Goal: Information Seeking & Learning: Learn about a topic

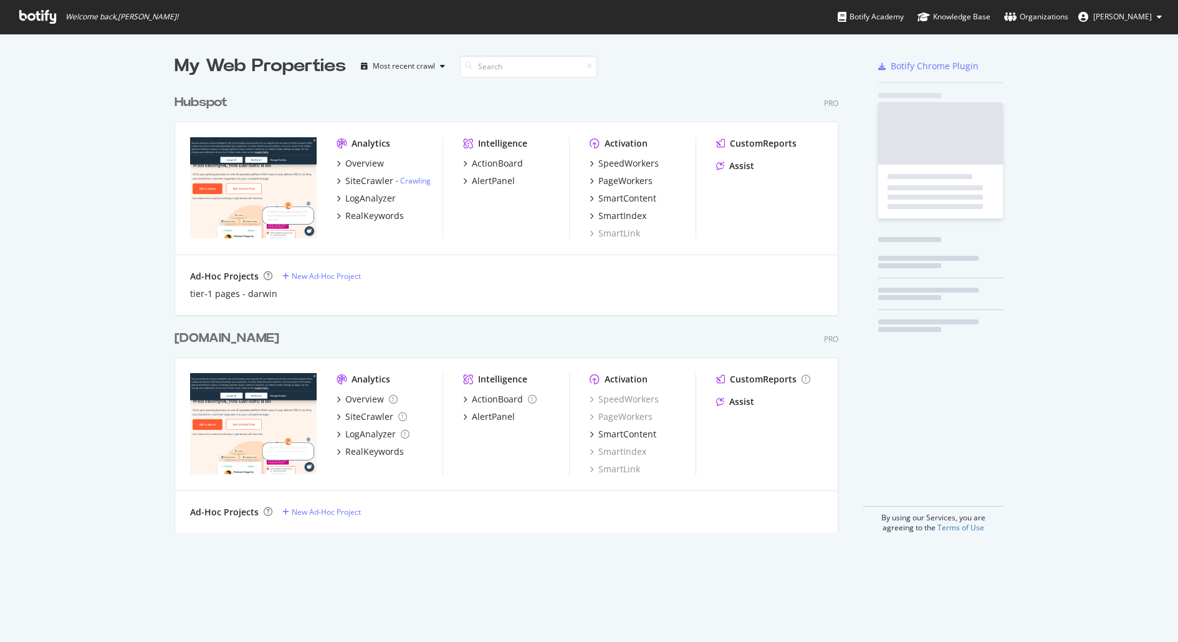
scroll to position [641, 1178]
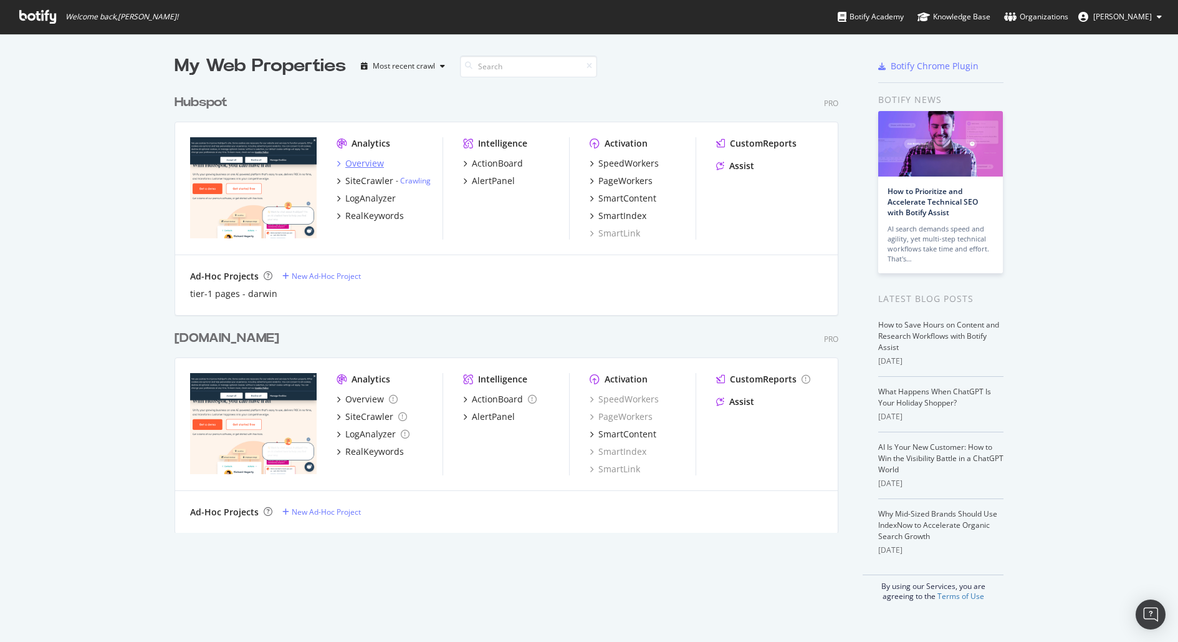
click at [372, 161] on div "Overview" at bounding box center [364, 163] width 39 height 12
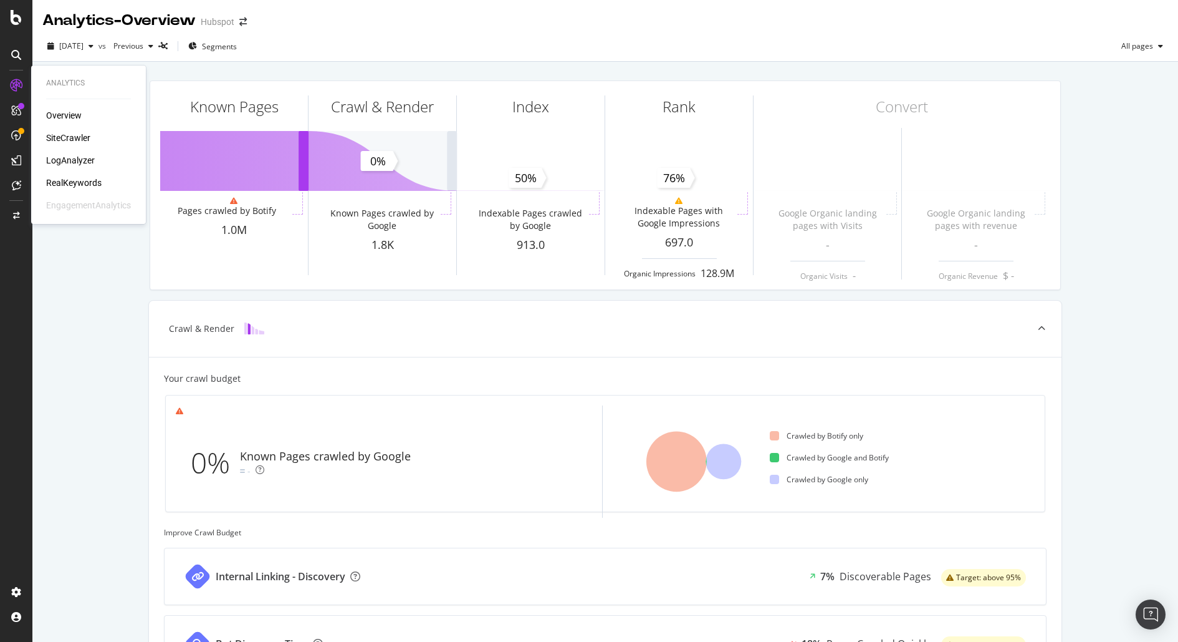
click at [65, 117] on div "Overview" at bounding box center [64, 115] width 36 height 12
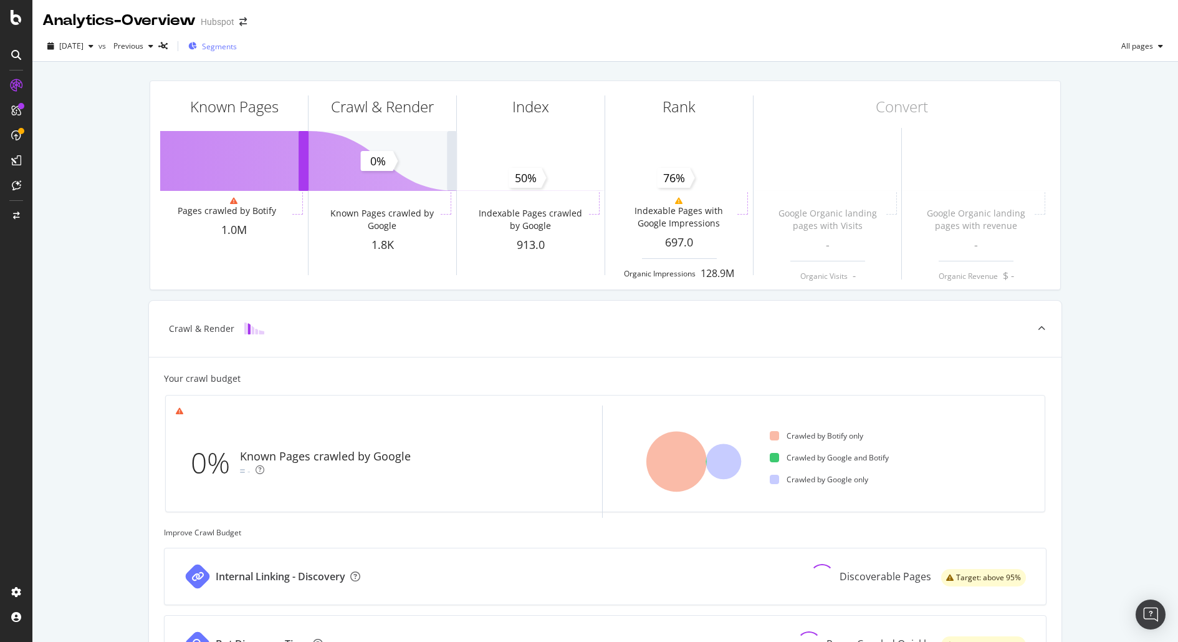
click at [237, 41] on span "Segments" at bounding box center [219, 46] width 35 height 11
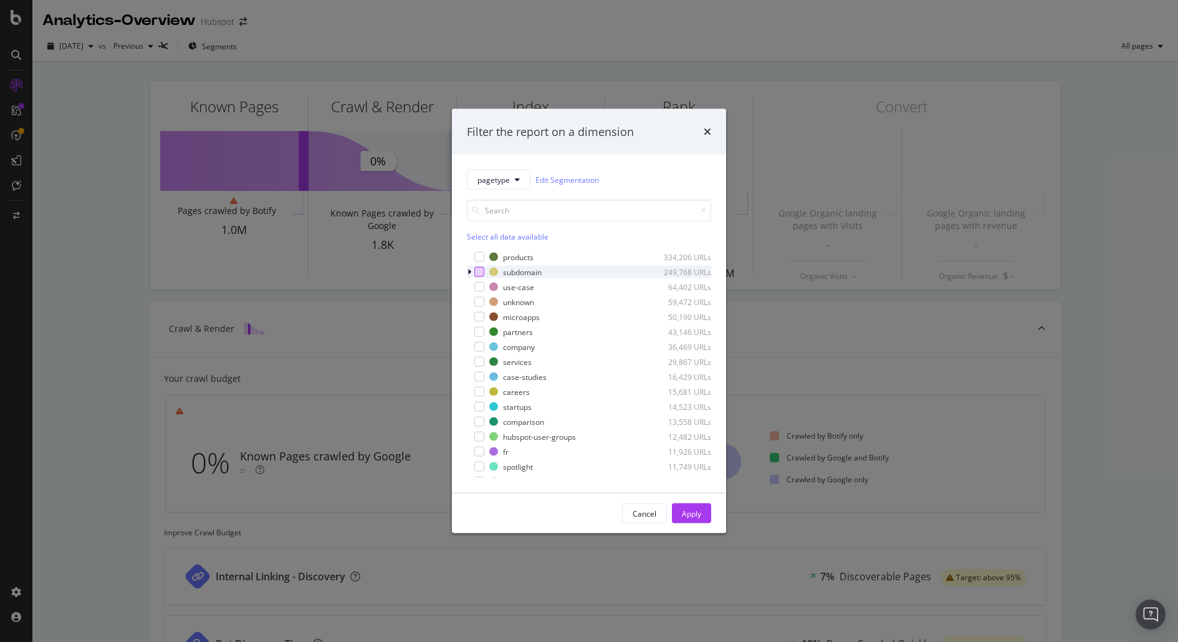
click at [483, 271] on div "modal" at bounding box center [479, 272] width 10 height 10
click at [502, 271] on div "subdomain 249,768 URLs" at bounding box center [600, 271] width 222 height 11
click at [479, 269] on icon "modal" at bounding box center [480, 272] width 6 height 6
click at [486, 317] on div "modal" at bounding box center [487, 317] width 10 height 10
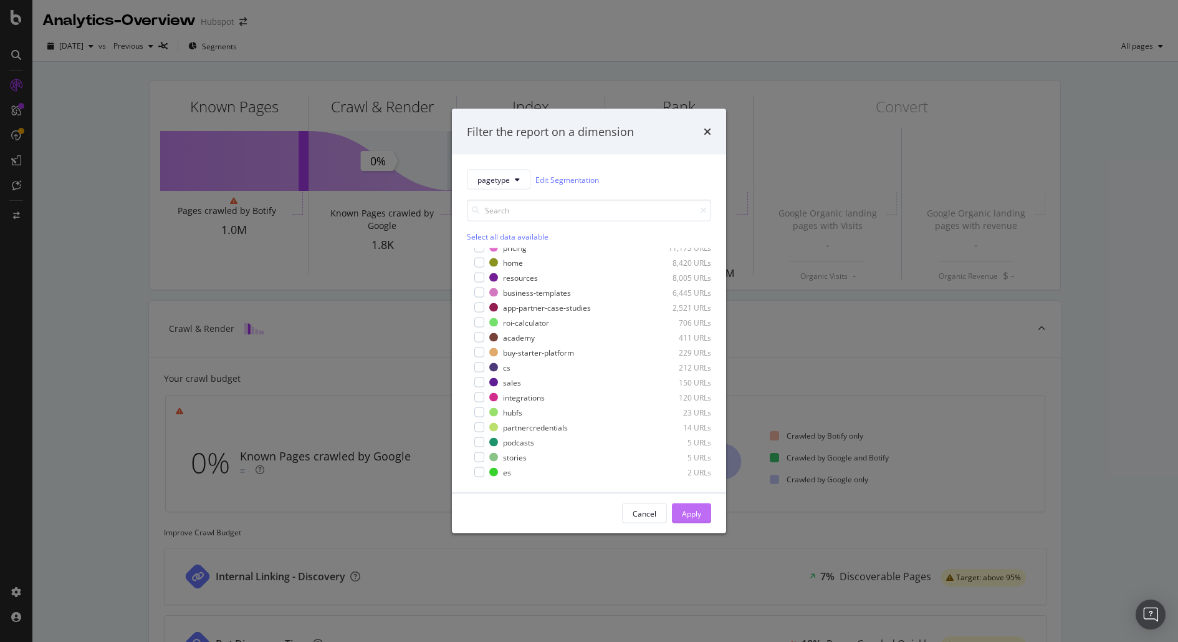
click at [691, 509] on div "Apply" at bounding box center [691, 513] width 19 height 11
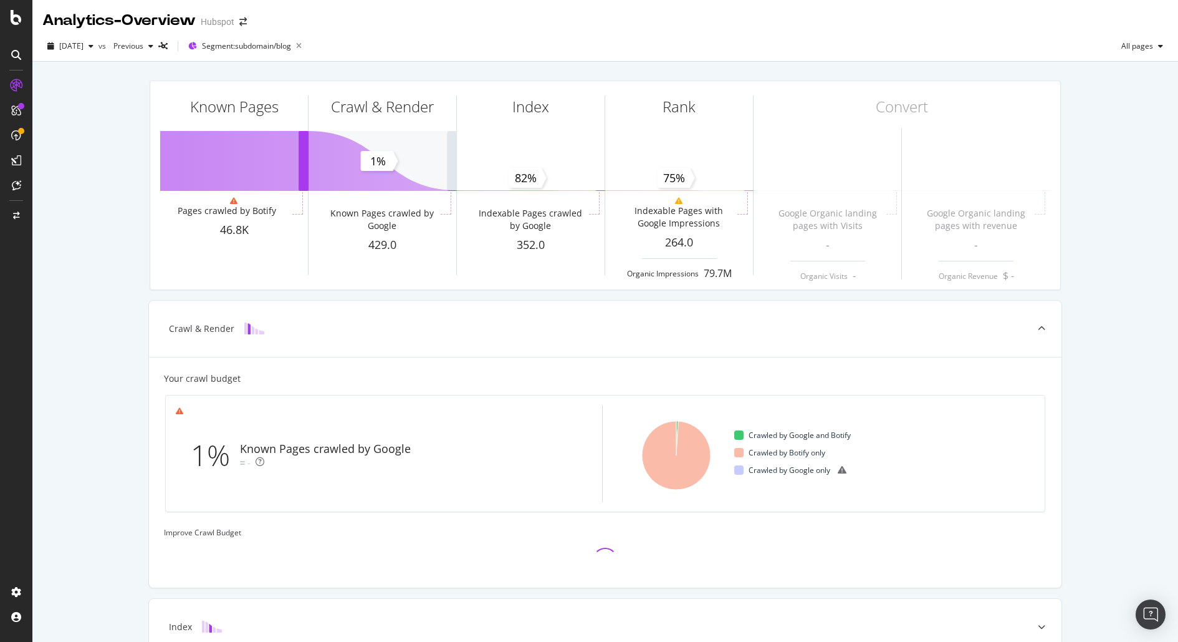
scroll to position [133, 0]
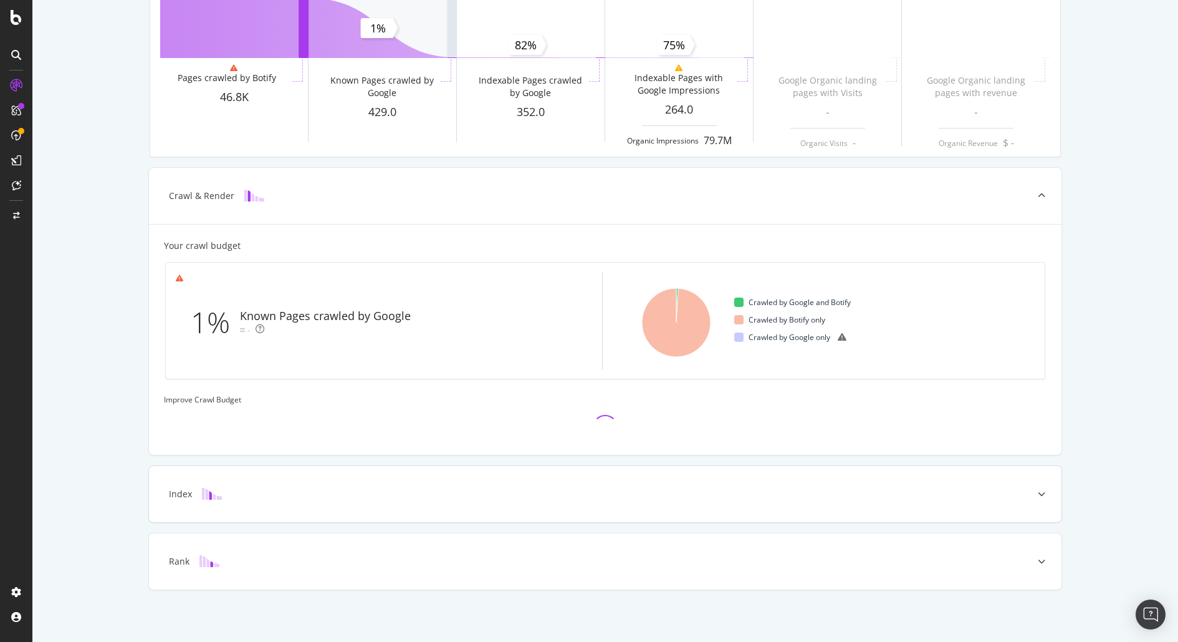
click at [1001, 496] on div "Crawl & Render Your crawl budget 1% Known Pages crawled by Google - Set URL Cou…" at bounding box center [605, 378] width 914 height 423
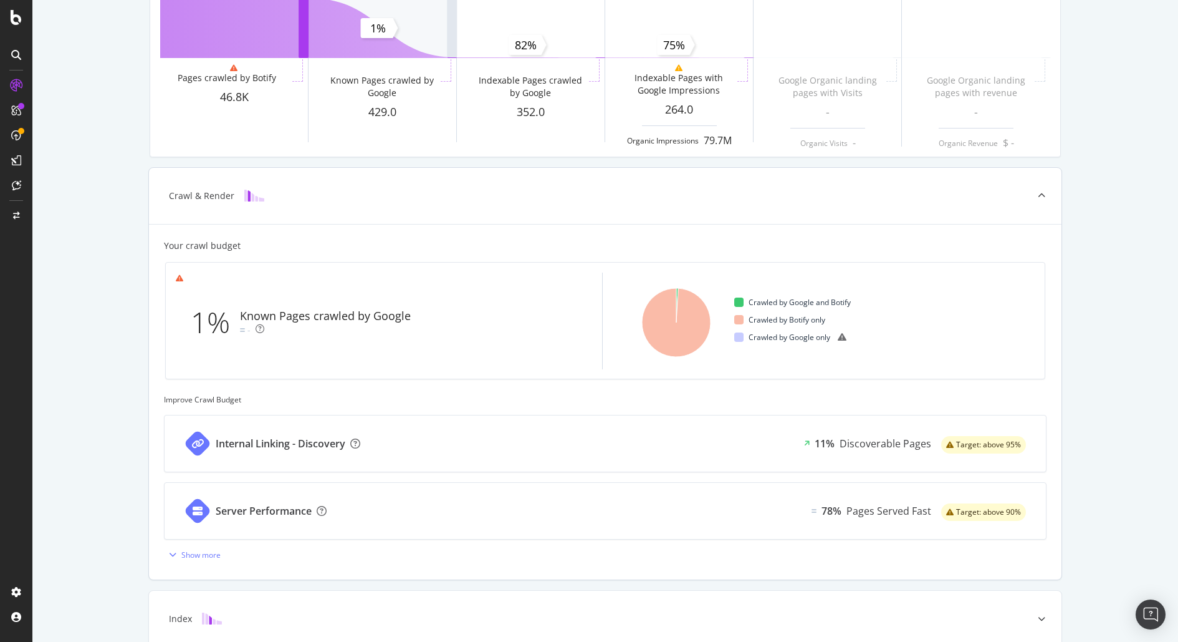
click at [413, 443] on div "Internal Linking - Discovery 11% Discoverable Pages Target: above 95%" at bounding box center [606, 443] width 882 height 56
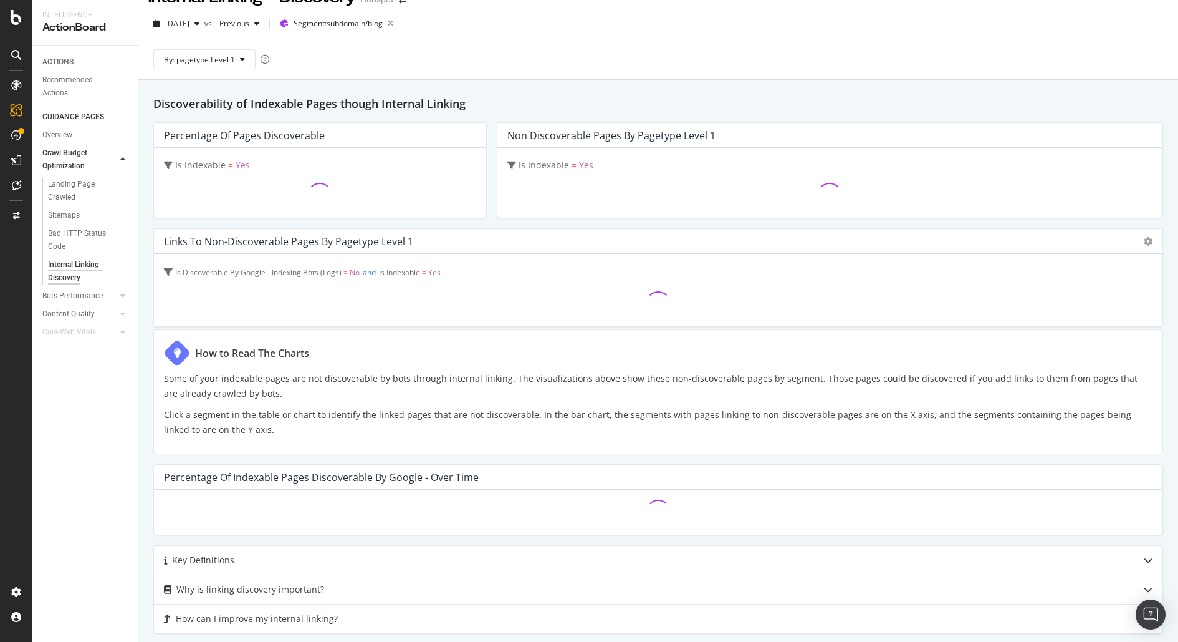
scroll to position [26, 0]
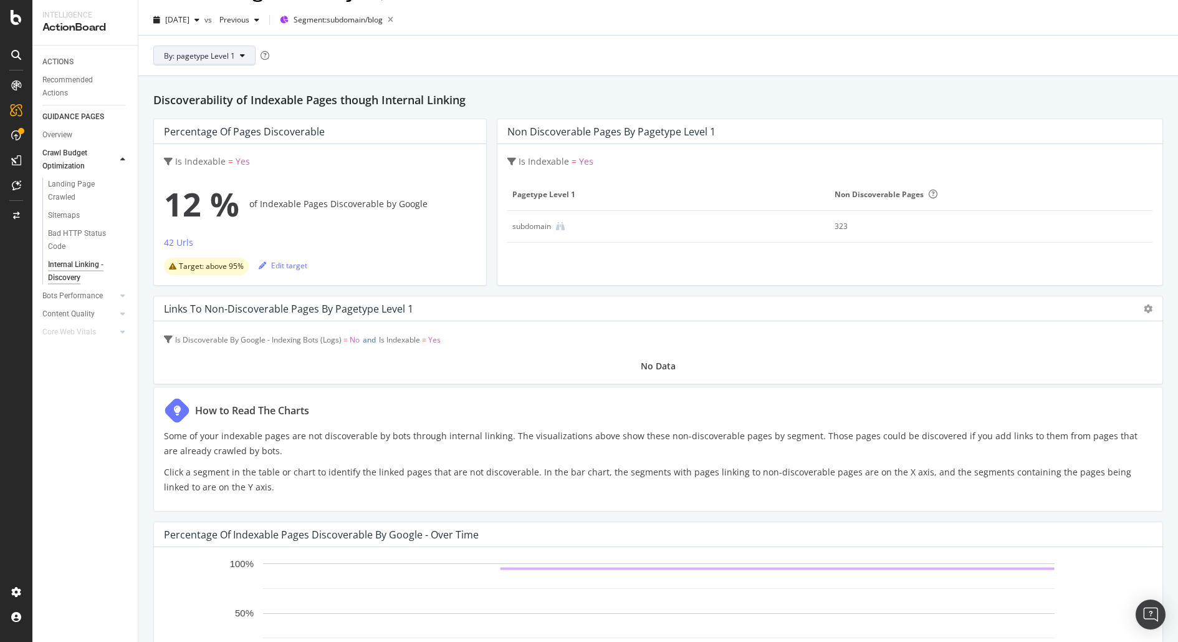
click at [236, 56] on button "By: pagetype Level 1" at bounding box center [204, 56] width 102 height 20
click at [475, 100] on h2 "Discoverability of Indexable Pages though Internal Linking" at bounding box center [658, 99] width 1010 height 17
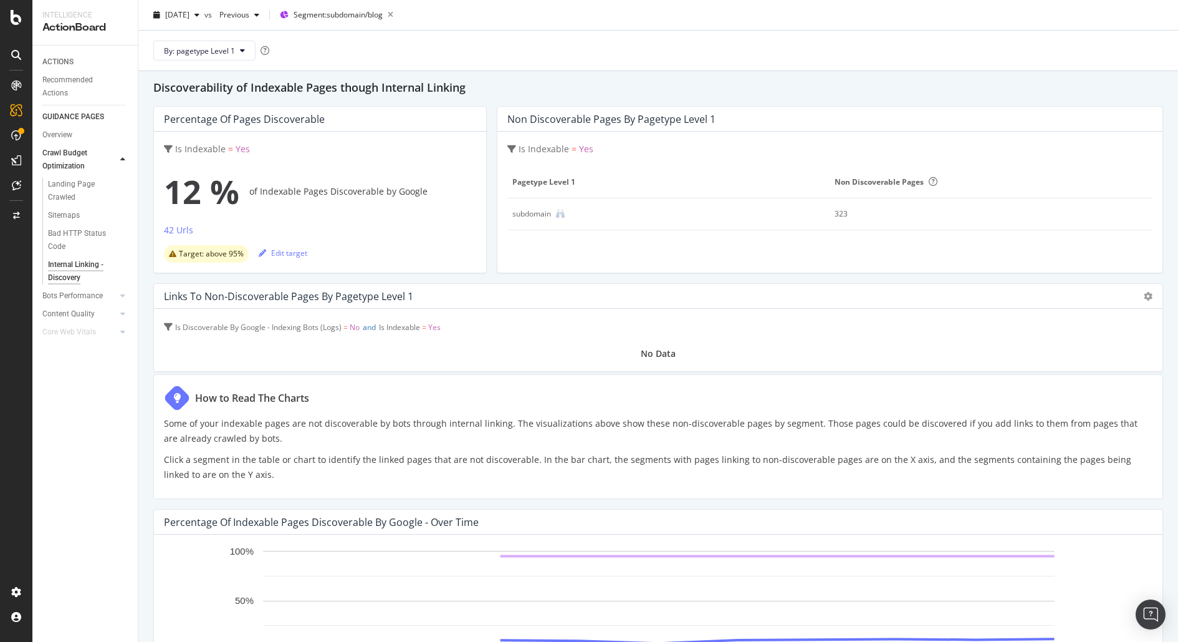
scroll to position [36, 0]
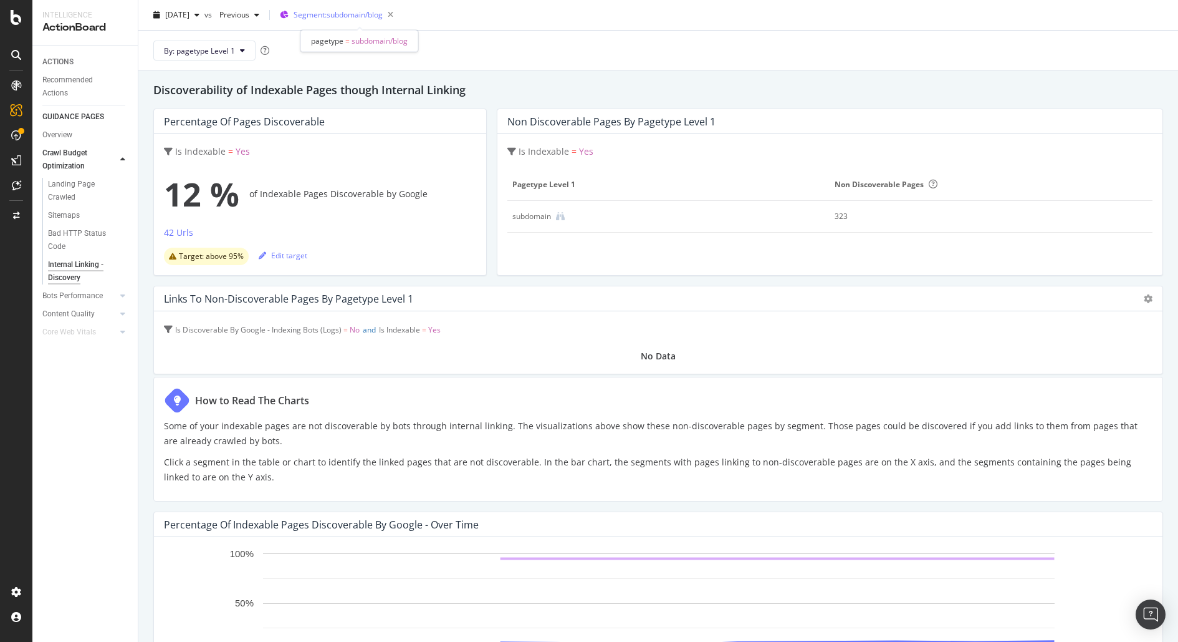
click at [365, 19] on span "Segment: subdomain/blog" at bounding box center [338, 14] width 89 height 11
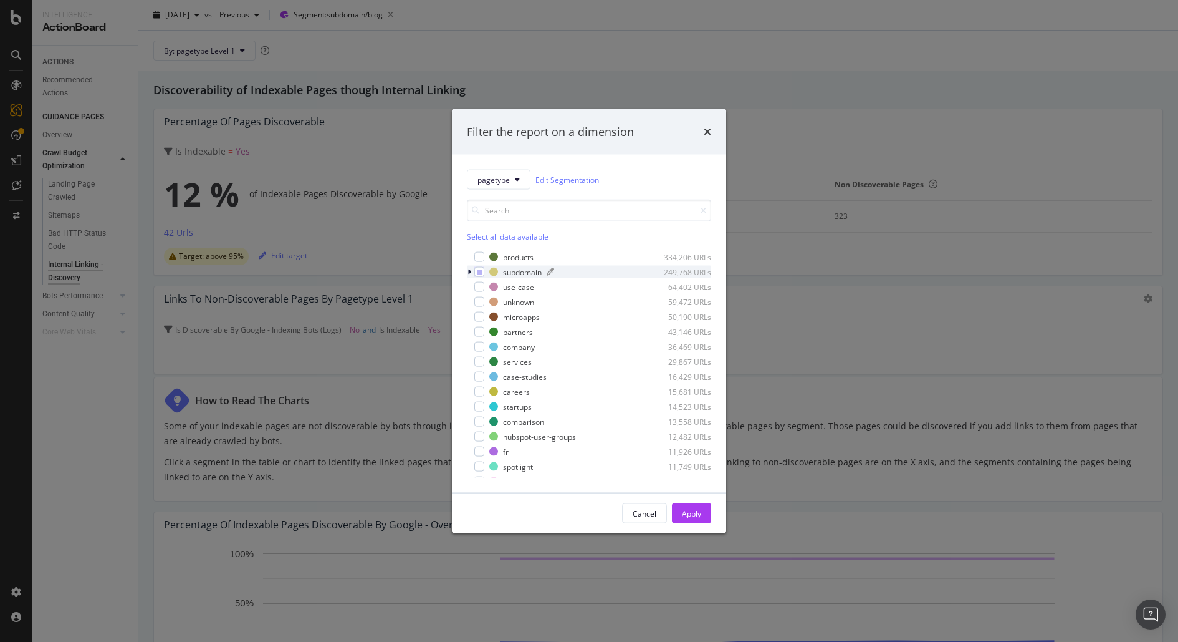
click at [513, 273] on div "subdomain" at bounding box center [522, 271] width 39 height 11
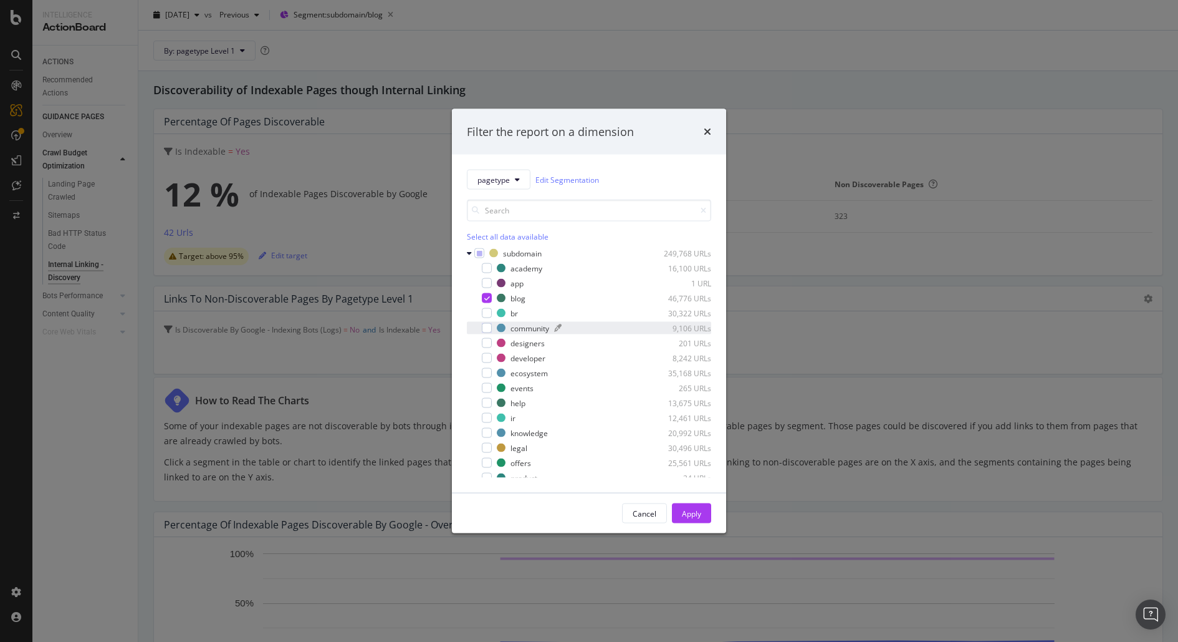
scroll to position [17, 0]
click at [696, 511] on div "Apply" at bounding box center [691, 513] width 19 height 11
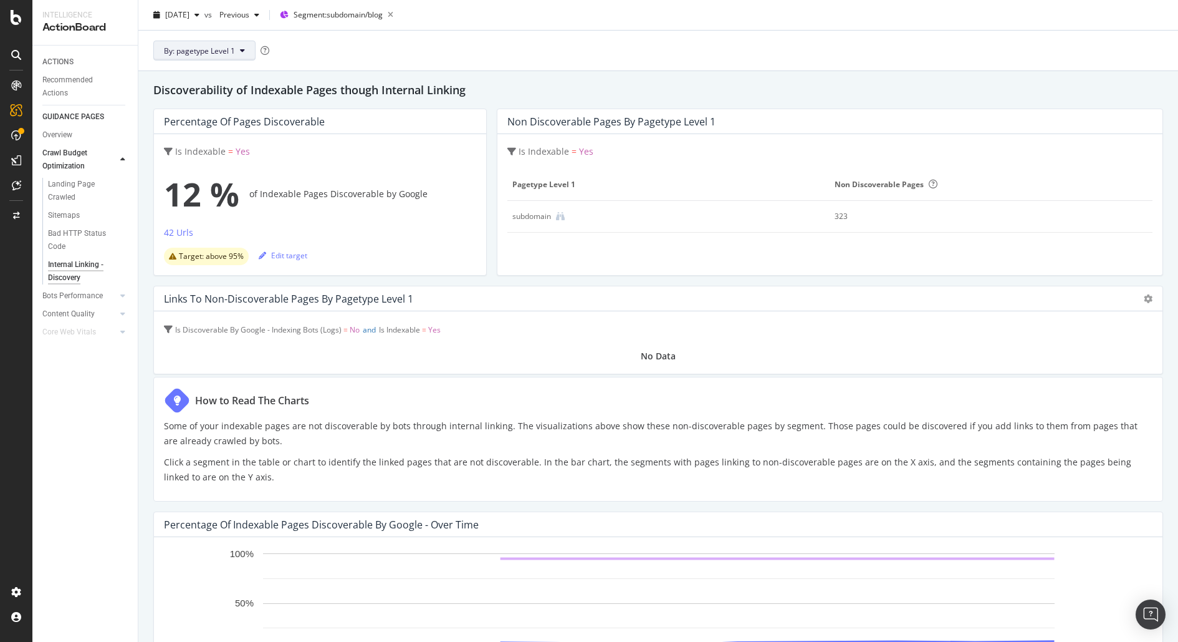
click at [211, 54] on span "By: pagetype Level 1" at bounding box center [199, 50] width 71 height 11
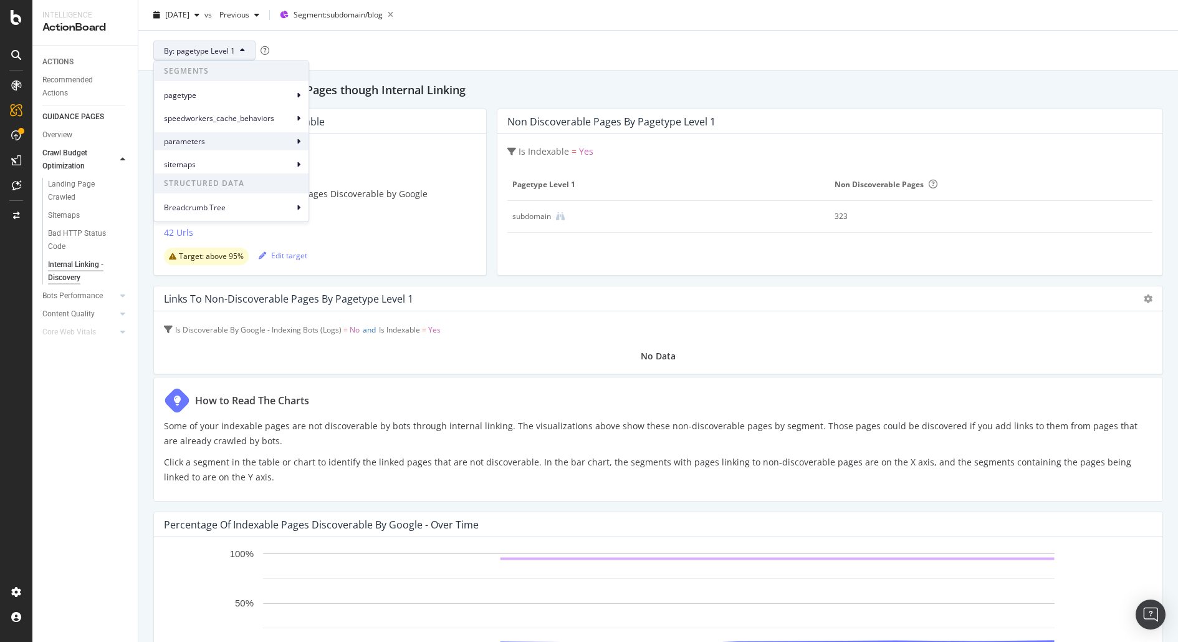
click at [228, 137] on span "parameters" at bounding box center [229, 140] width 130 height 11
click at [347, 143] on span "parameters Level 1" at bounding box center [358, 146] width 67 height 11
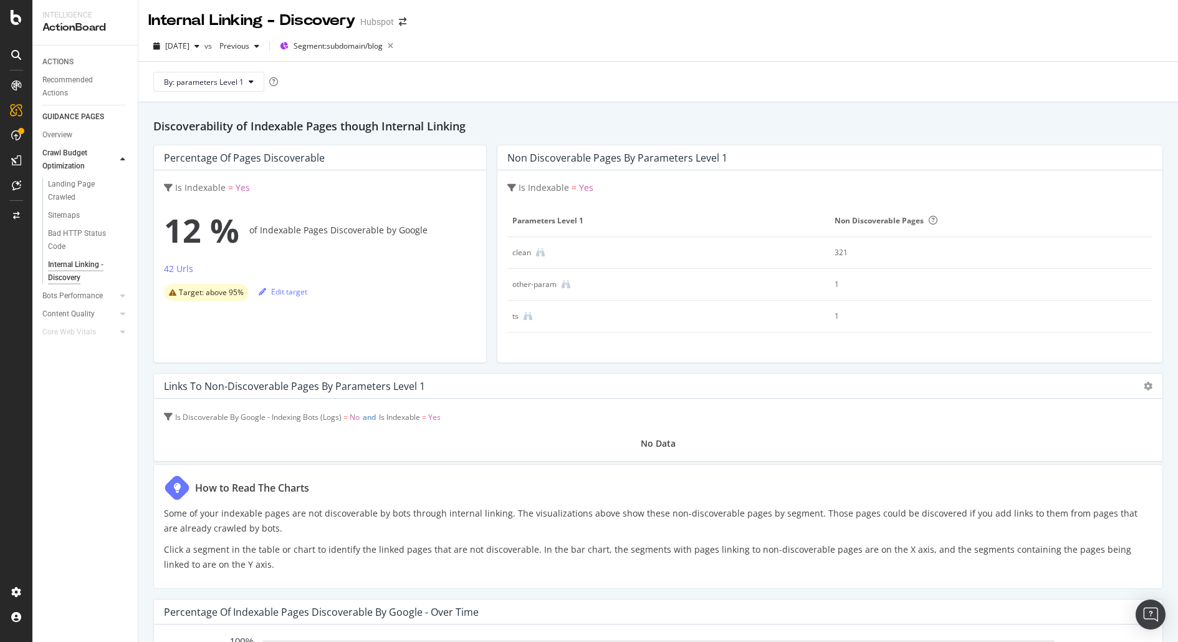
click at [246, 92] on div "By: parameters Level 1" at bounding box center [658, 82] width 1020 height 40
click at [245, 89] on button "By: parameters Level 1" at bounding box center [208, 82] width 111 height 20
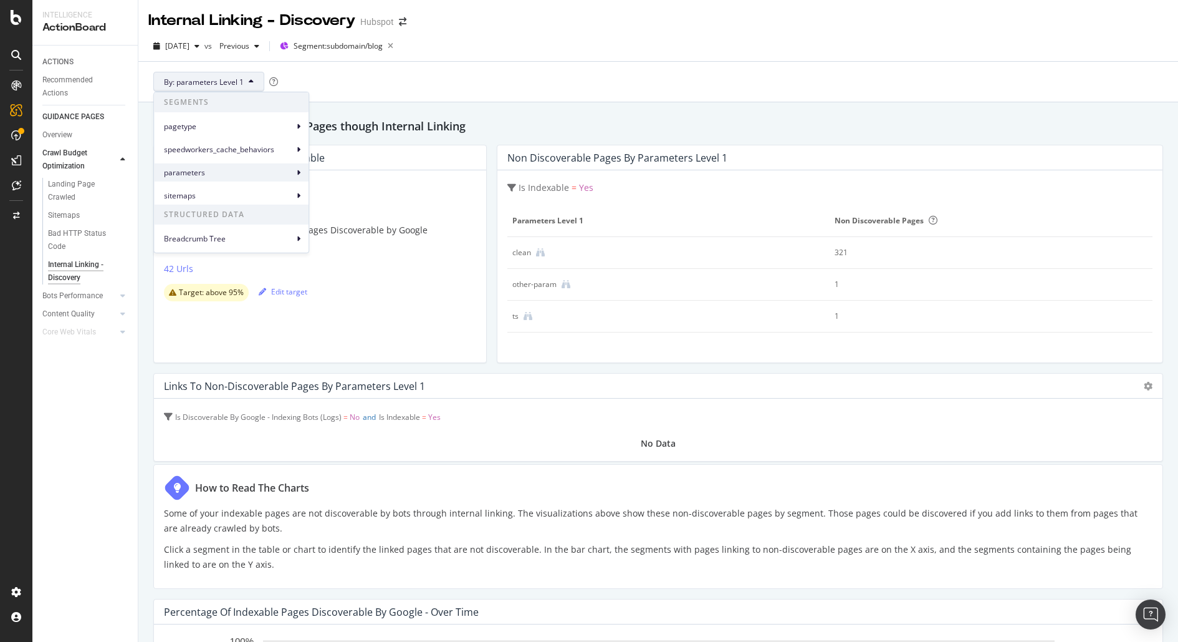
click at [294, 179] on div "parameters" at bounding box center [231, 172] width 155 height 18
click at [298, 174] on icon at bounding box center [299, 171] width 4 height 7
click at [352, 205] on span "parameters Level 2" at bounding box center [358, 200] width 67 height 11
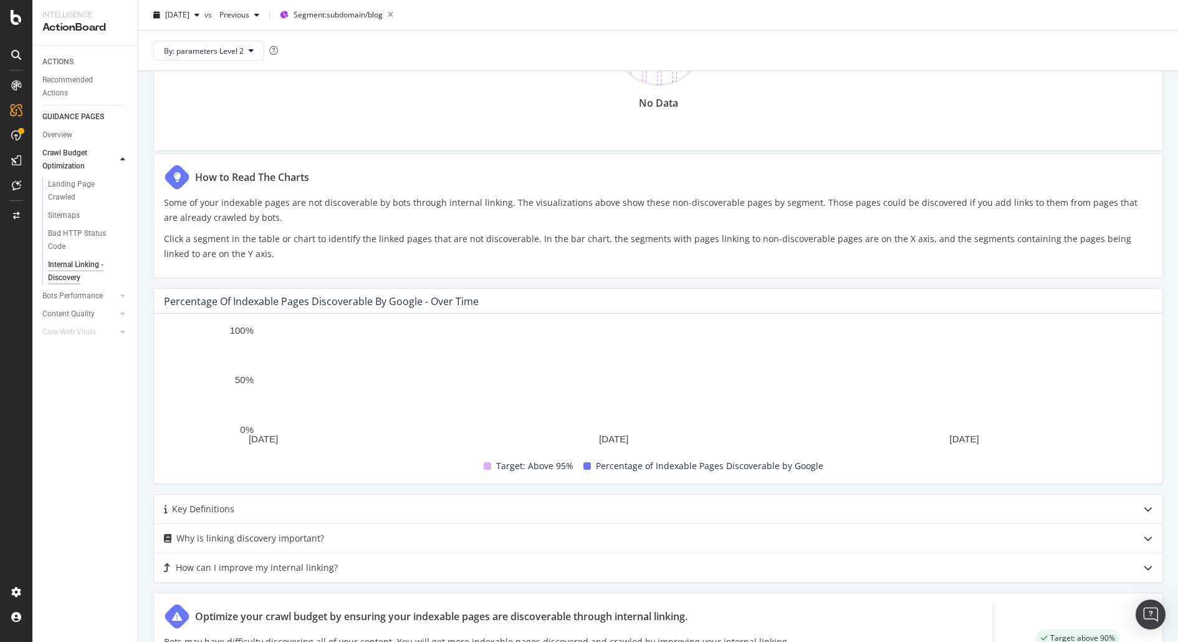
scroll to position [448, 0]
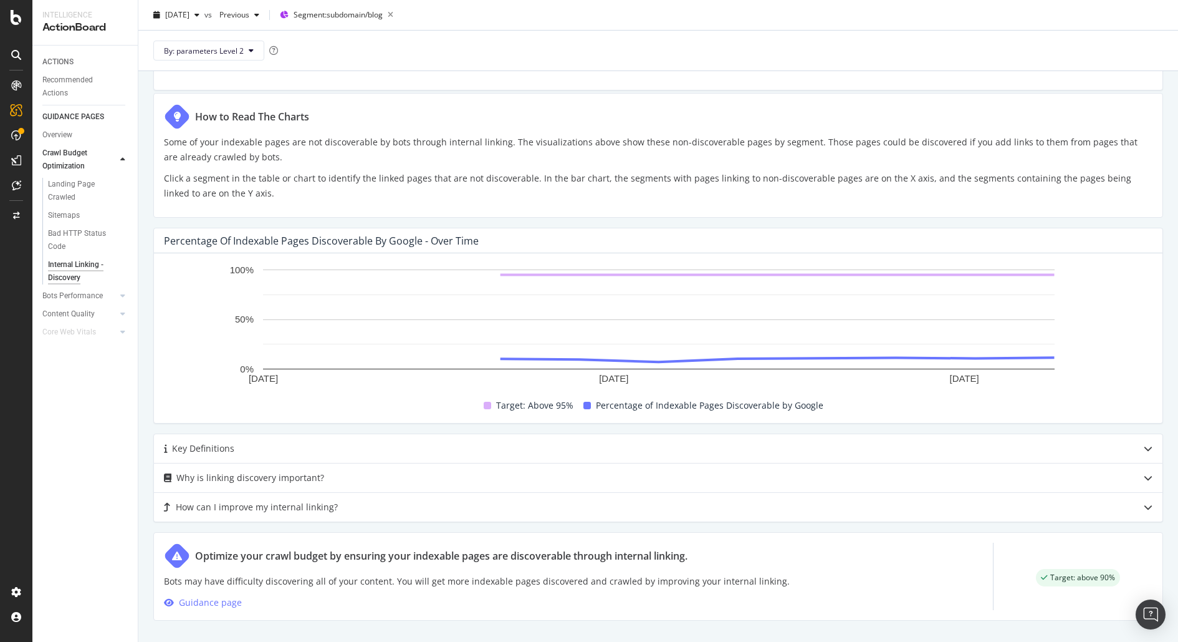
click at [123, 163] on div at bounding box center [123, 159] width 12 height 12
click at [117, 181] on div at bounding box center [123, 184] width 12 height 12
click at [98, 204] on div "Bot Discovery Time" at bounding box center [80, 202] width 64 height 13
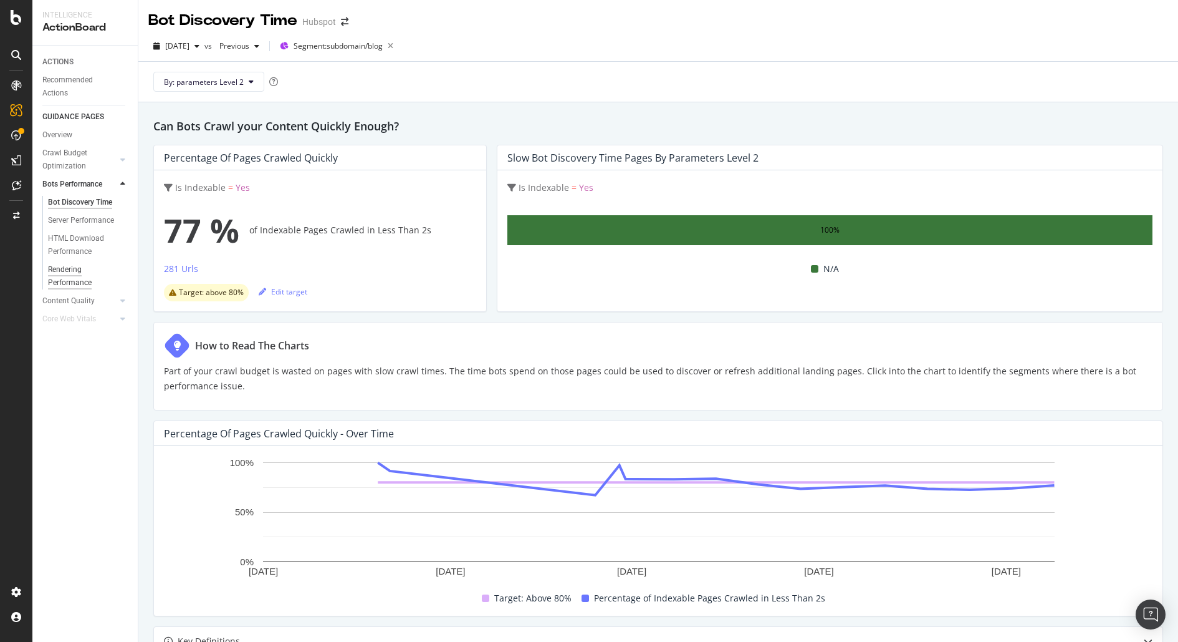
click at [83, 274] on div "Rendering Performance" at bounding box center [83, 276] width 70 height 26
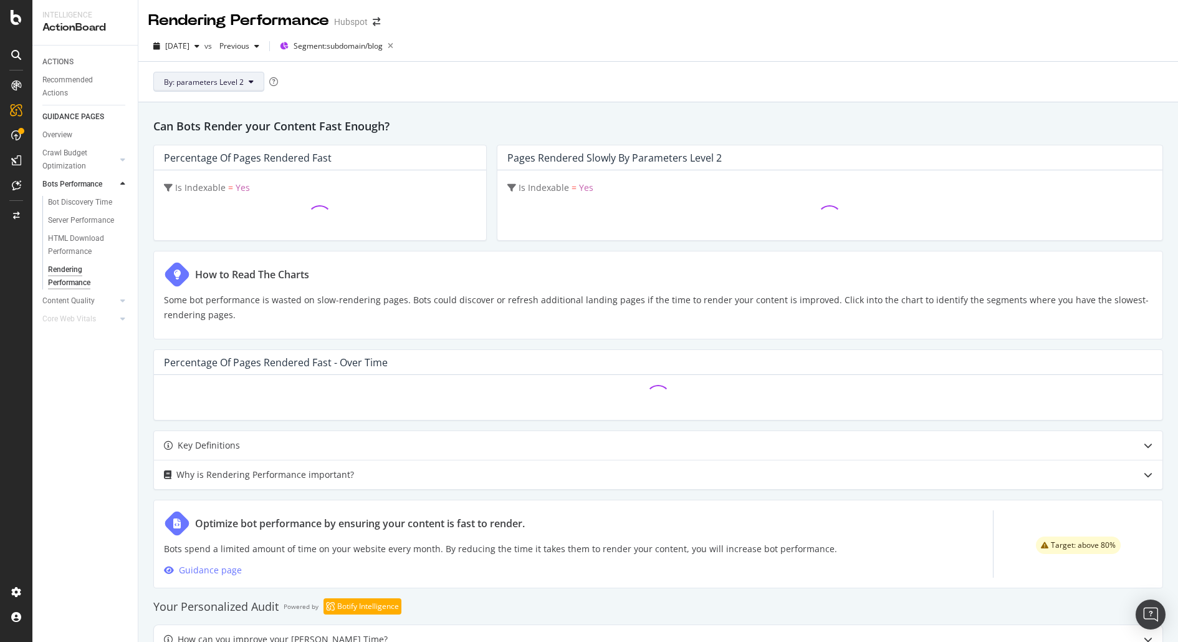
click at [223, 82] on span "By: parameters Level 2" at bounding box center [204, 82] width 80 height 11
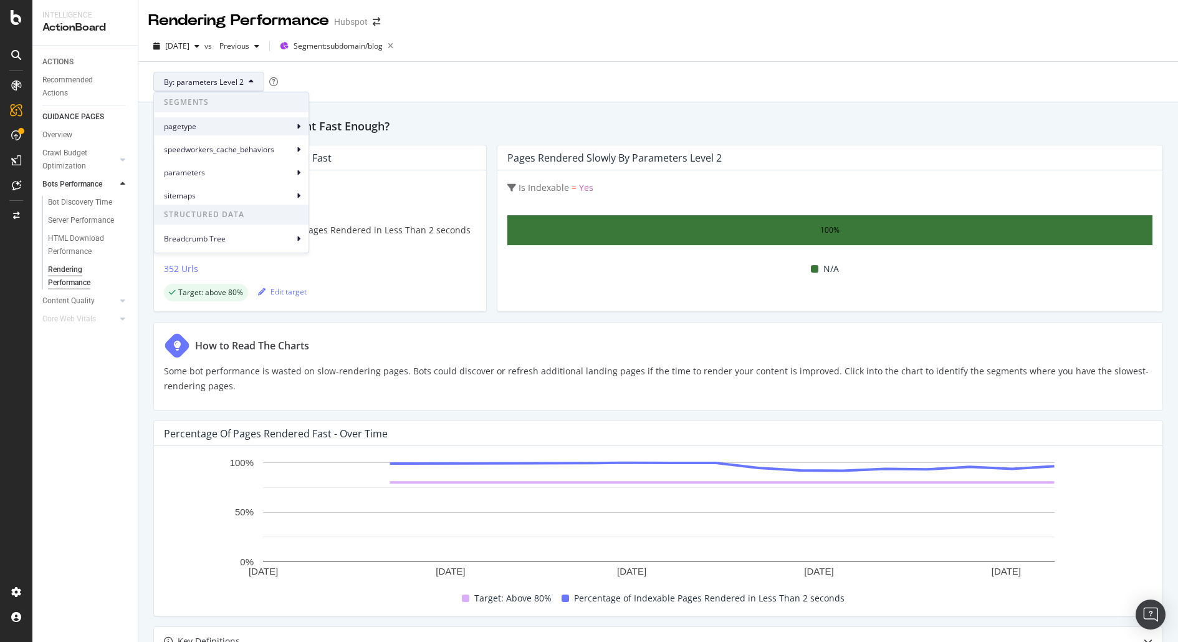
click at [242, 129] on span "pagetype" at bounding box center [229, 125] width 130 height 11
click at [363, 133] on span "pagetype Level 1" at bounding box center [354, 131] width 59 height 11
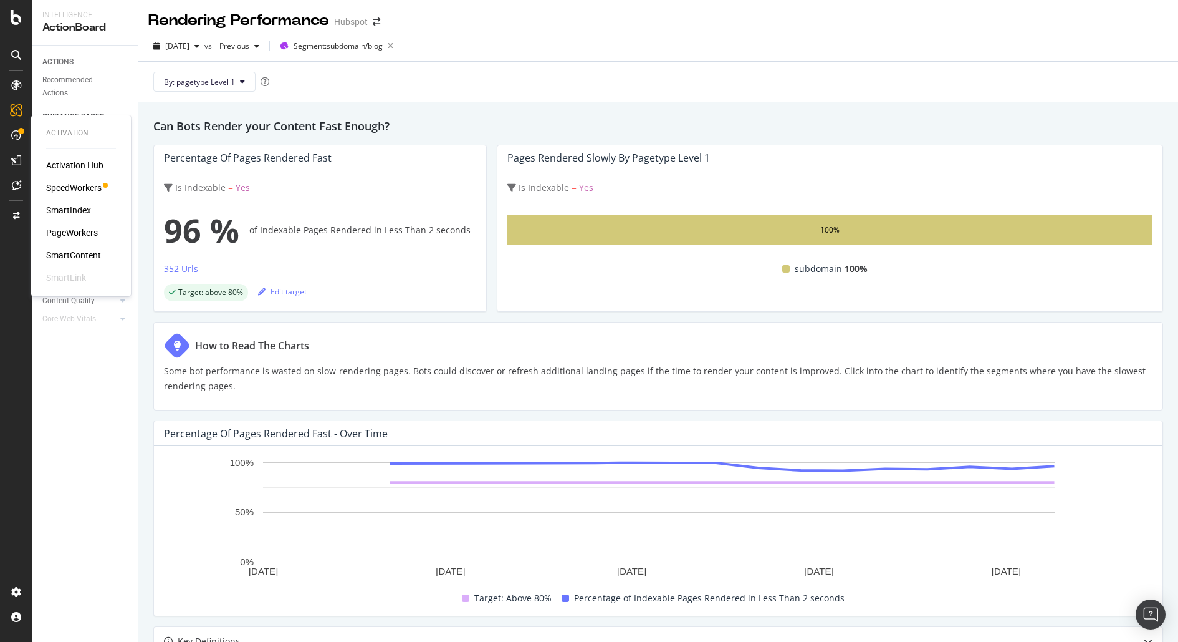
click at [74, 232] on div "PageWorkers" at bounding box center [72, 232] width 52 height 12
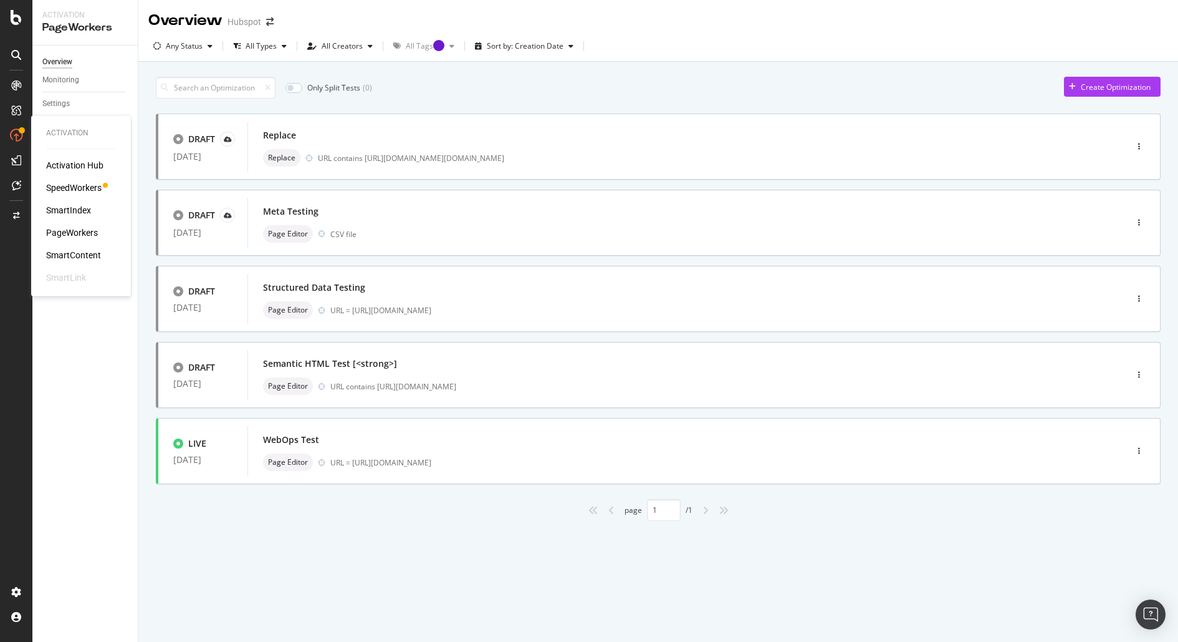
click at [80, 232] on div "PageWorkers" at bounding box center [72, 232] width 52 height 12
click at [201, 46] on div "Any Status" at bounding box center [184, 45] width 37 height 7
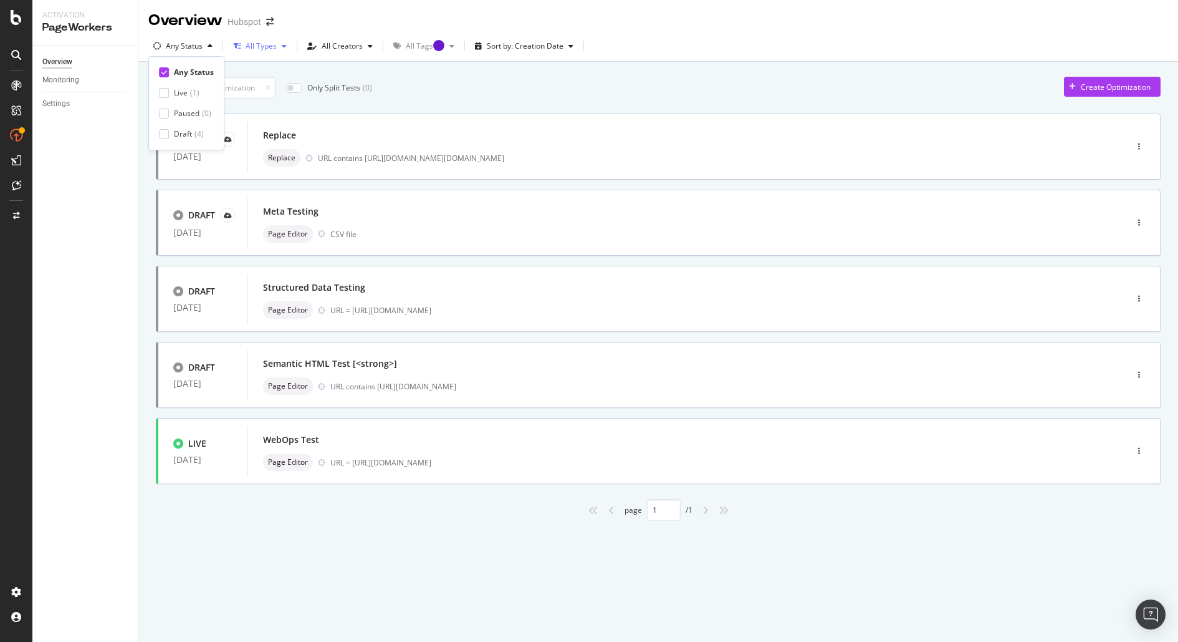
drag, startPoint x: 201, startPoint y: 46, endPoint x: 236, endPoint y: 46, distance: 34.3
click at [201, 46] on div "Any Status" at bounding box center [184, 45] width 37 height 7
drag, startPoint x: 76, startPoint y: 61, endPoint x: 22, endPoint y: 57, distance: 53.8
click at [75, 61] on link "Overview" at bounding box center [85, 61] width 87 height 13
click at [68, 158] on div "LogAnalyzer" at bounding box center [70, 160] width 49 height 12
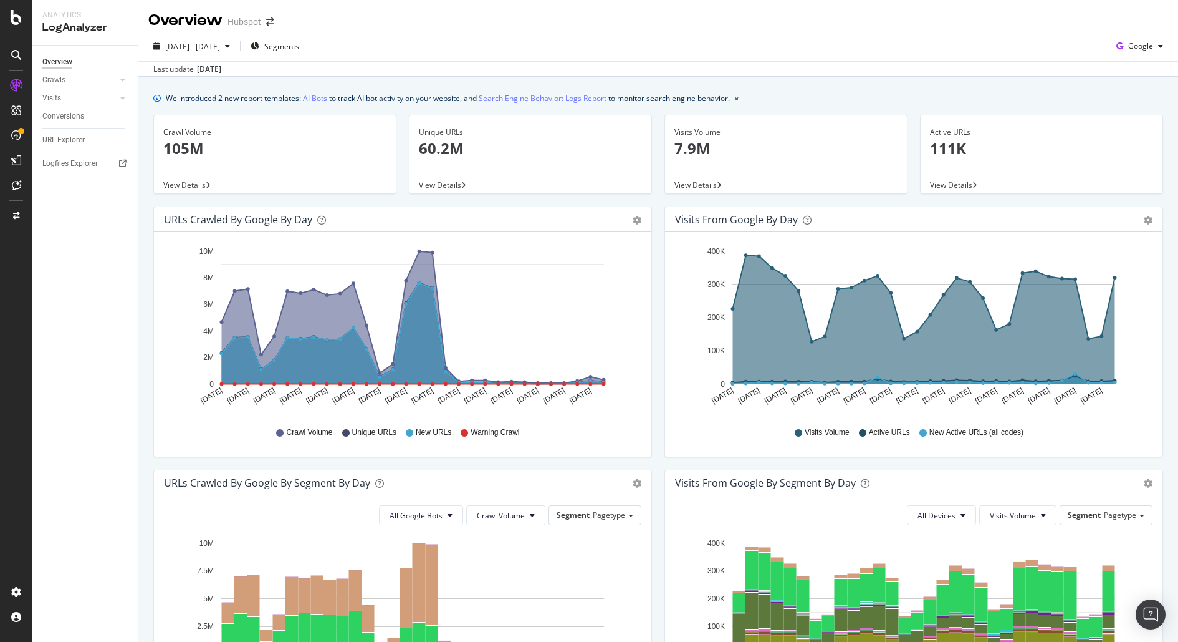
click at [314, 58] on div "[DATE] - [DATE] Segments Google" at bounding box center [658, 48] width 1040 height 25
click at [299, 47] on span "Segments" at bounding box center [281, 46] width 35 height 11
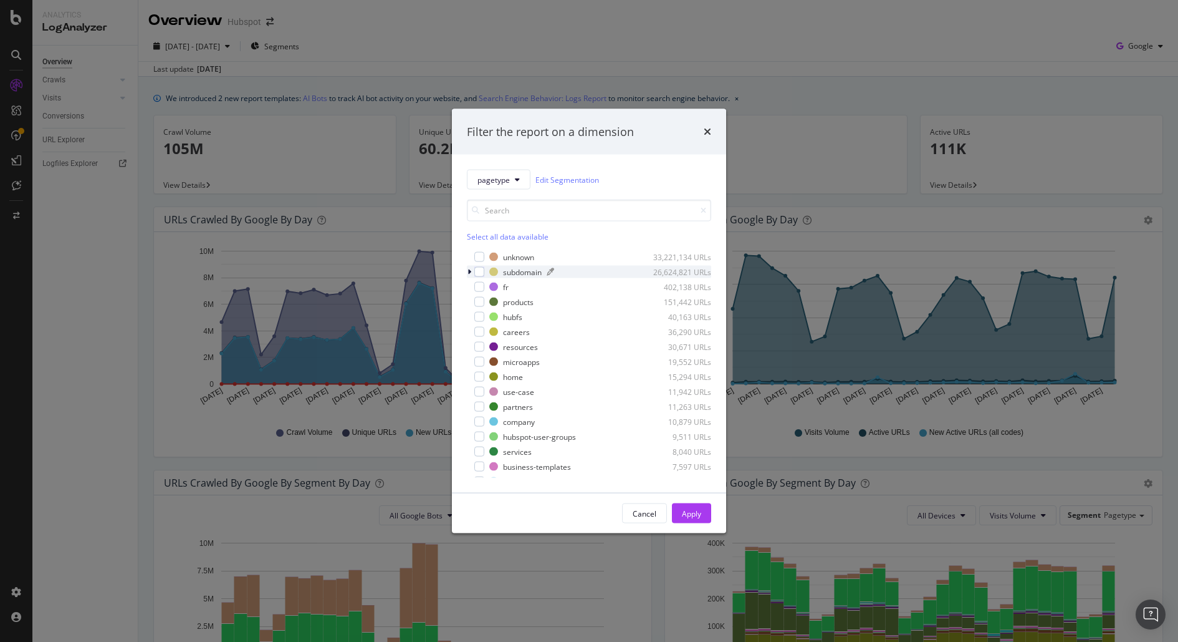
click at [517, 267] on div "subdomain" at bounding box center [522, 271] width 39 height 11
click at [519, 287] on div "blog" at bounding box center [518, 286] width 15 height 11
click at [701, 511] on div "Apply" at bounding box center [691, 513] width 19 height 11
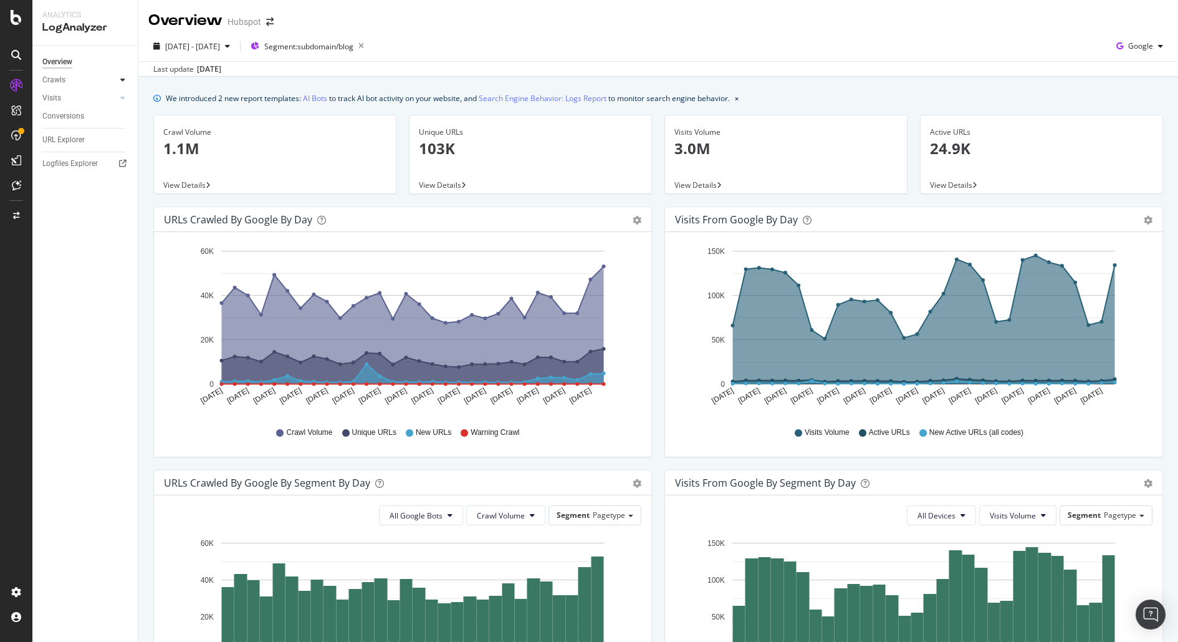
click at [117, 80] on div at bounding box center [123, 80] width 12 height 12
click at [91, 148] on link "HTTP Codes" at bounding box center [88, 147] width 81 height 13
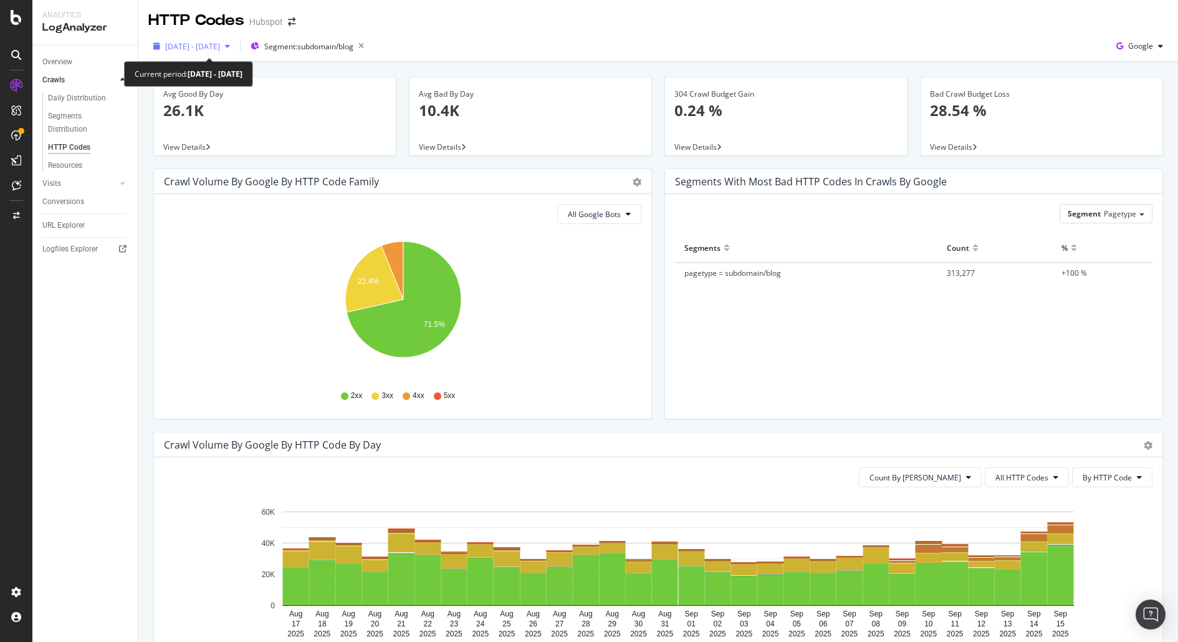
click at [220, 47] on span "[DATE] - [DATE]" at bounding box center [192, 46] width 55 height 11
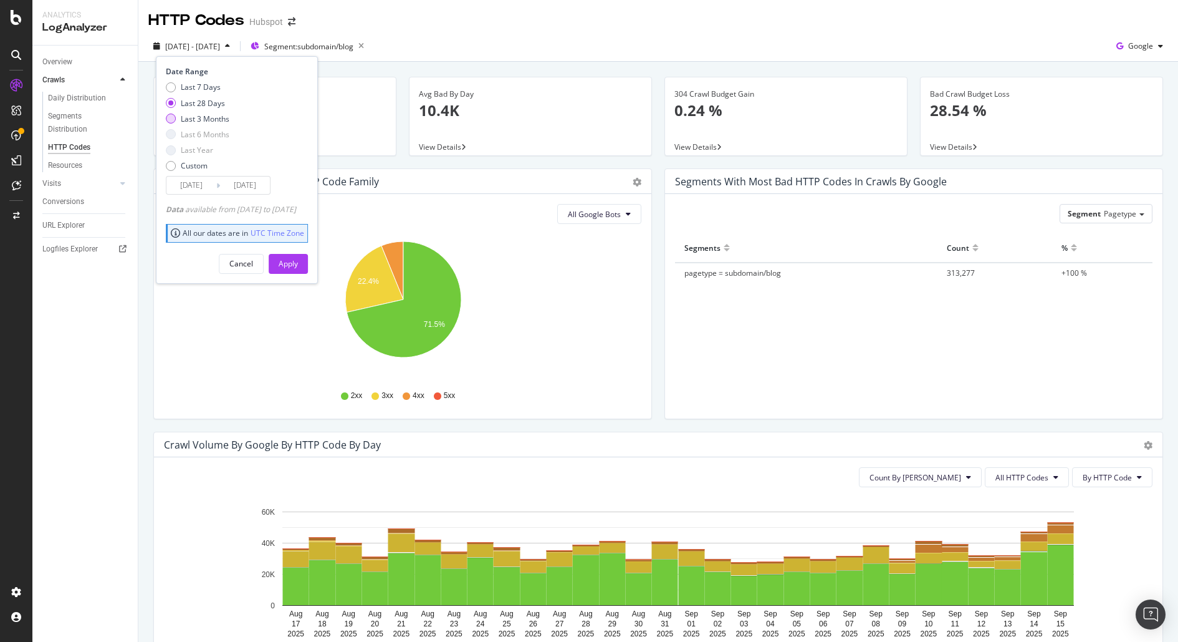
click at [210, 119] on div "Last 3 Months" at bounding box center [205, 118] width 49 height 11
type input "[DATE]"
click at [298, 266] on div "Apply" at bounding box center [288, 263] width 19 height 11
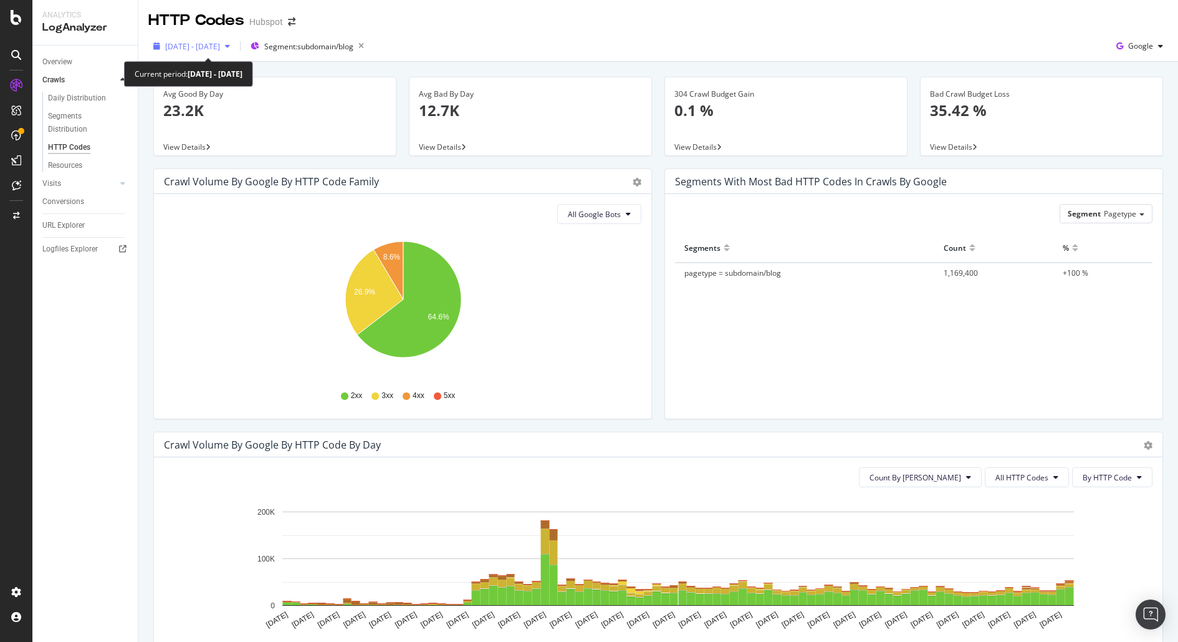
click at [220, 46] on span "[DATE] - [DATE]" at bounding box center [192, 46] width 55 height 11
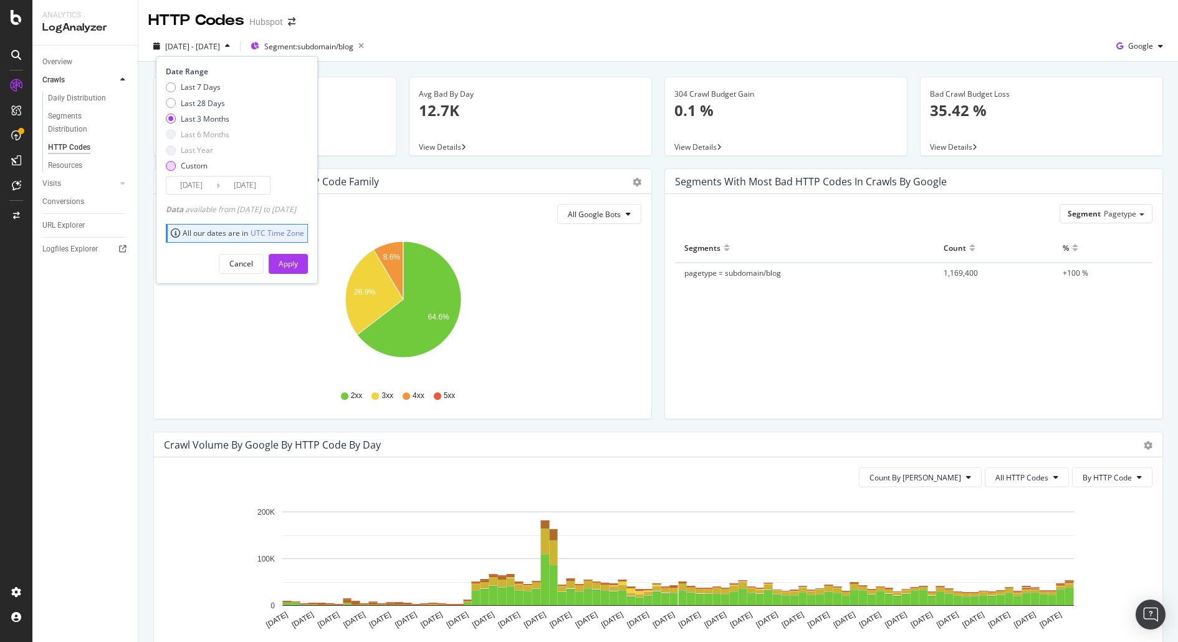
click at [194, 163] on div "Custom" at bounding box center [194, 165] width 27 height 11
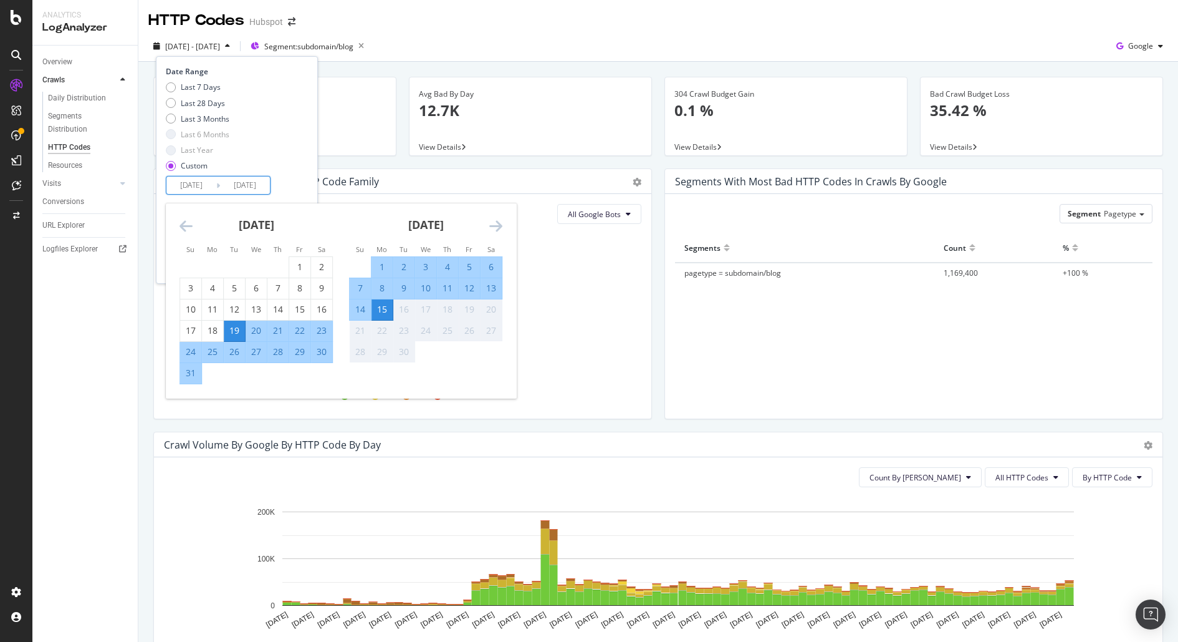
click at [209, 178] on input "[DATE]" at bounding box center [191, 184] width 50 height 17
click at [176, 227] on div "[DATE] 1 2 3 4 5 6 7 8 9 10 11 12 13 14 15 16 17 18 19 20 21 22 23 24 25 26 27 …" at bounding box center [256, 293] width 170 height 181
click at [183, 225] on icon "Move backward to switch to the previous month." at bounding box center [186, 225] width 13 height 15
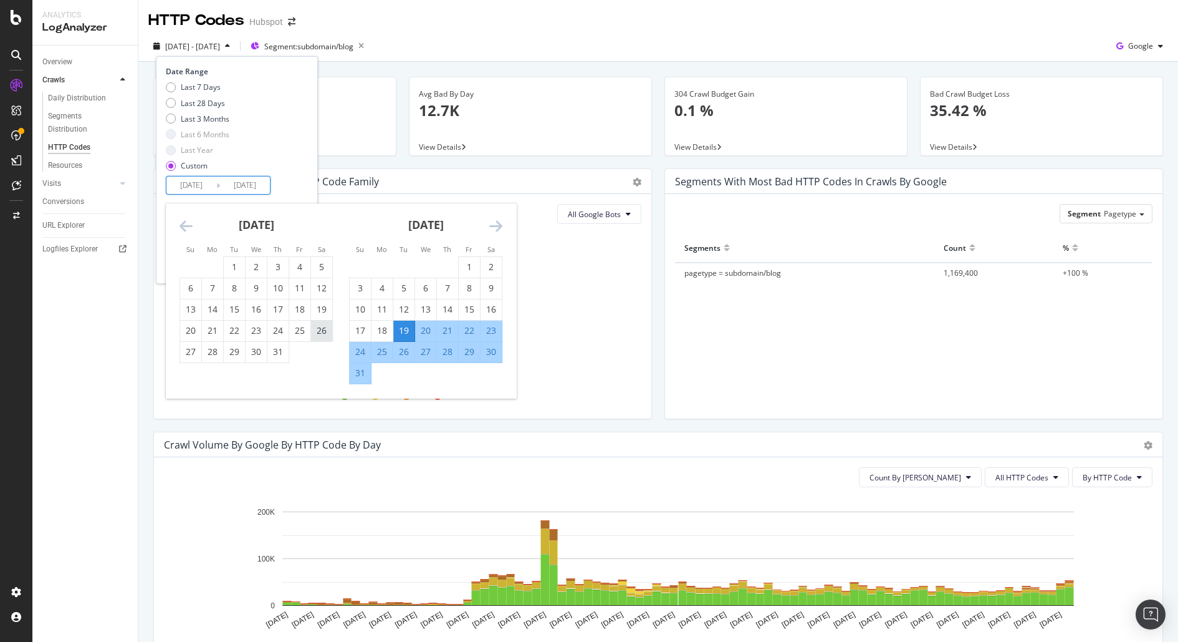
click at [320, 329] on div "26" at bounding box center [321, 330] width 21 height 12
type input "[DATE]"
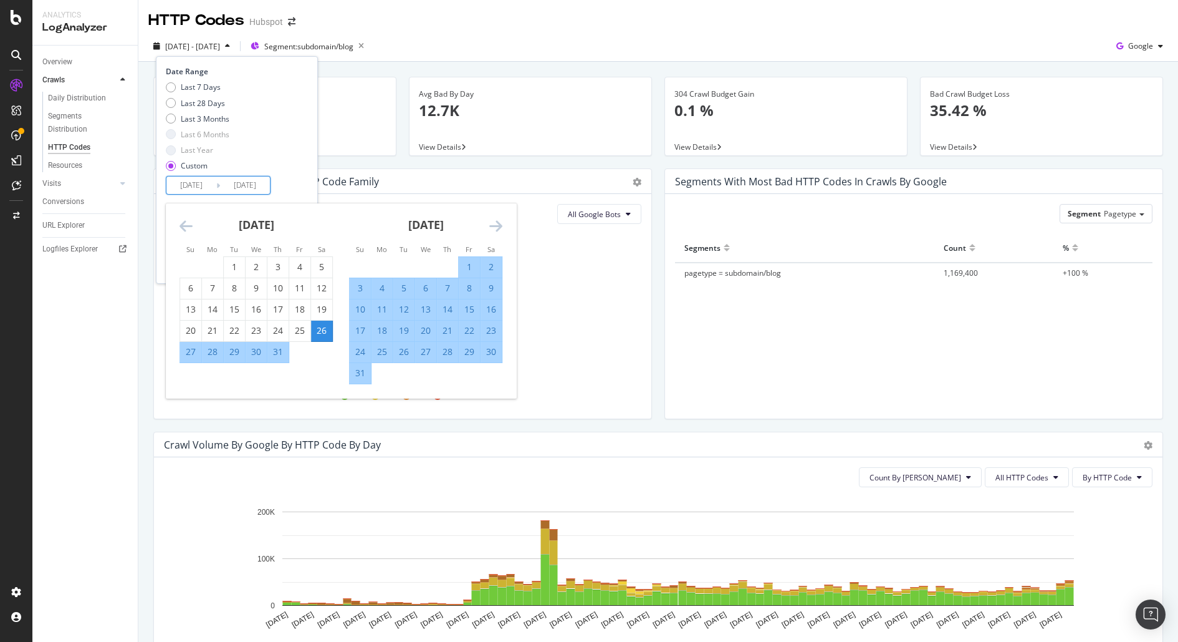
click at [320, 329] on div "26" at bounding box center [321, 330] width 21 height 12
type input "[DATE]"
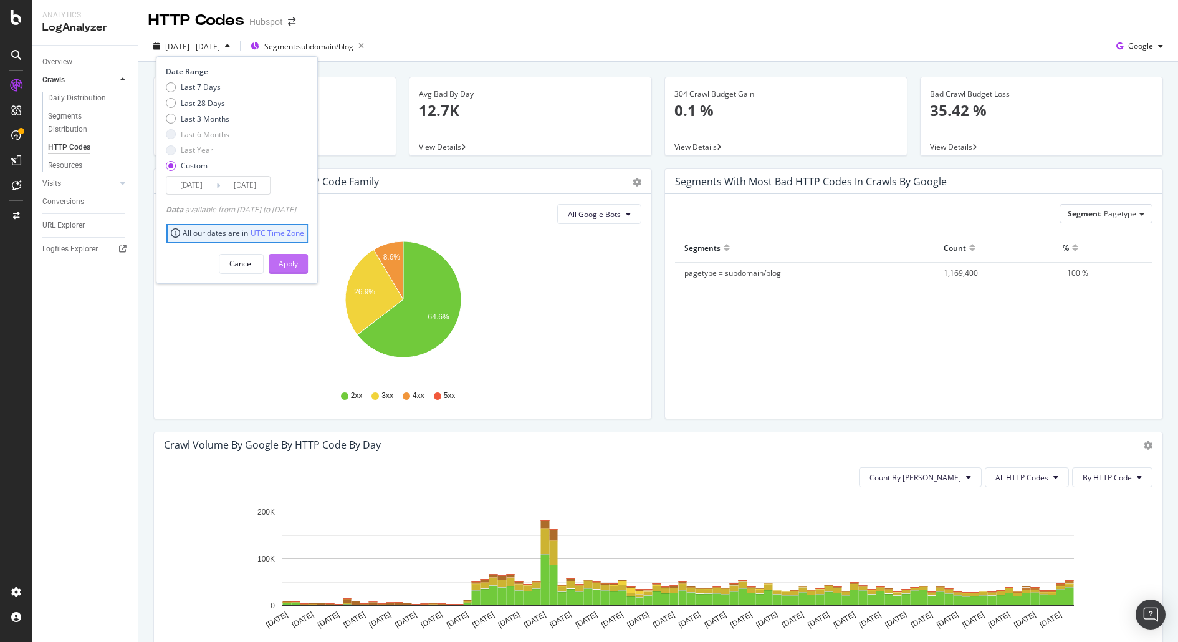
click at [298, 262] on div "Apply" at bounding box center [288, 263] width 19 height 11
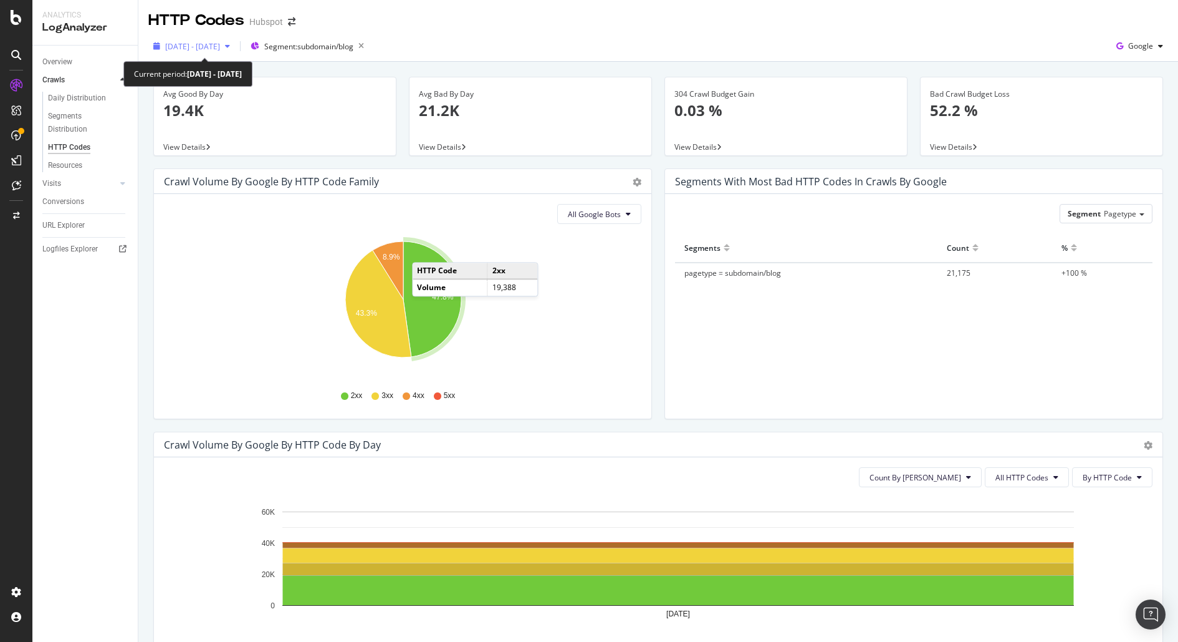
click at [220, 49] on span "[DATE] - [DATE]" at bounding box center [192, 46] width 55 height 11
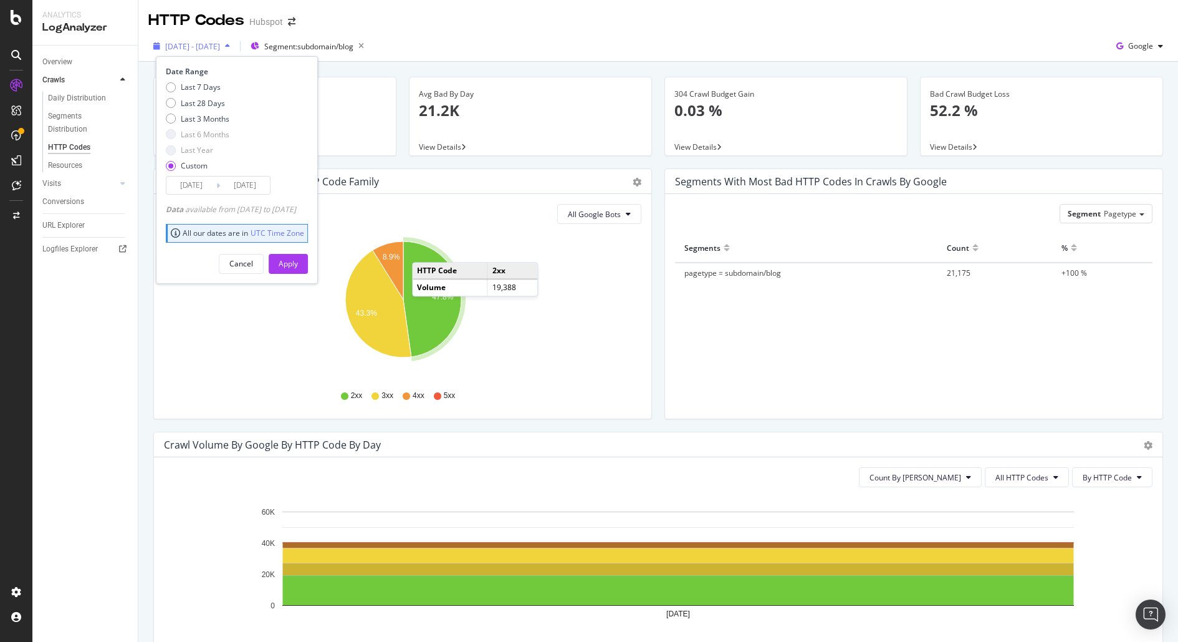
click at [220, 47] on span "[DATE] - [DATE]" at bounding box center [192, 46] width 55 height 11
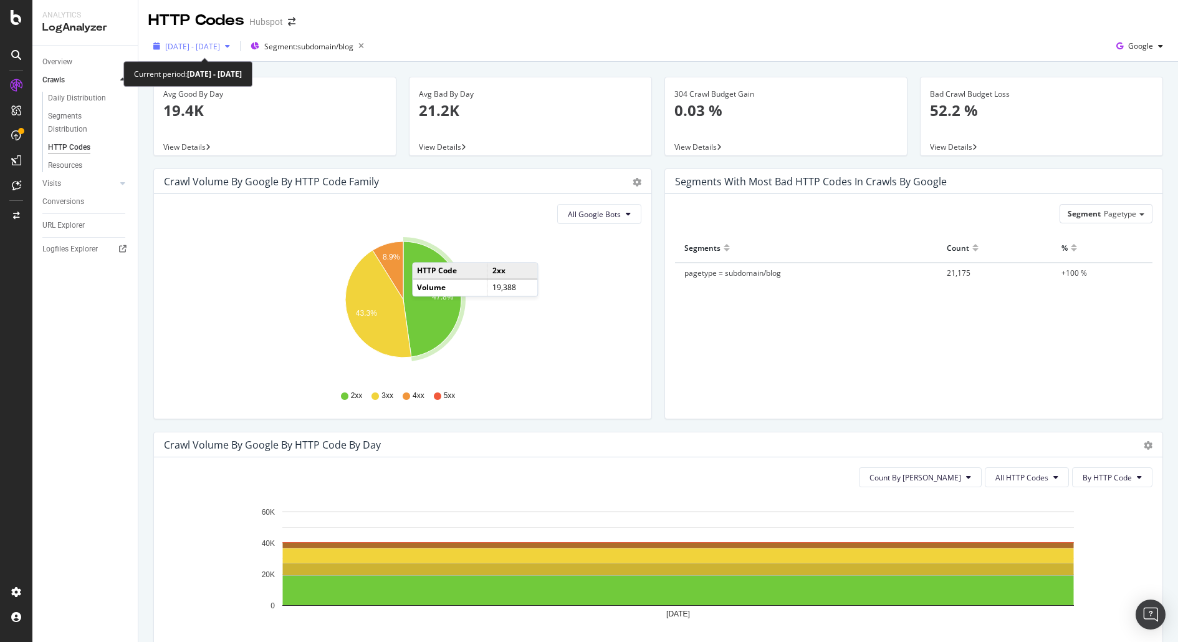
click at [220, 48] on span "[DATE] - [DATE]" at bounding box center [192, 46] width 55 height 11
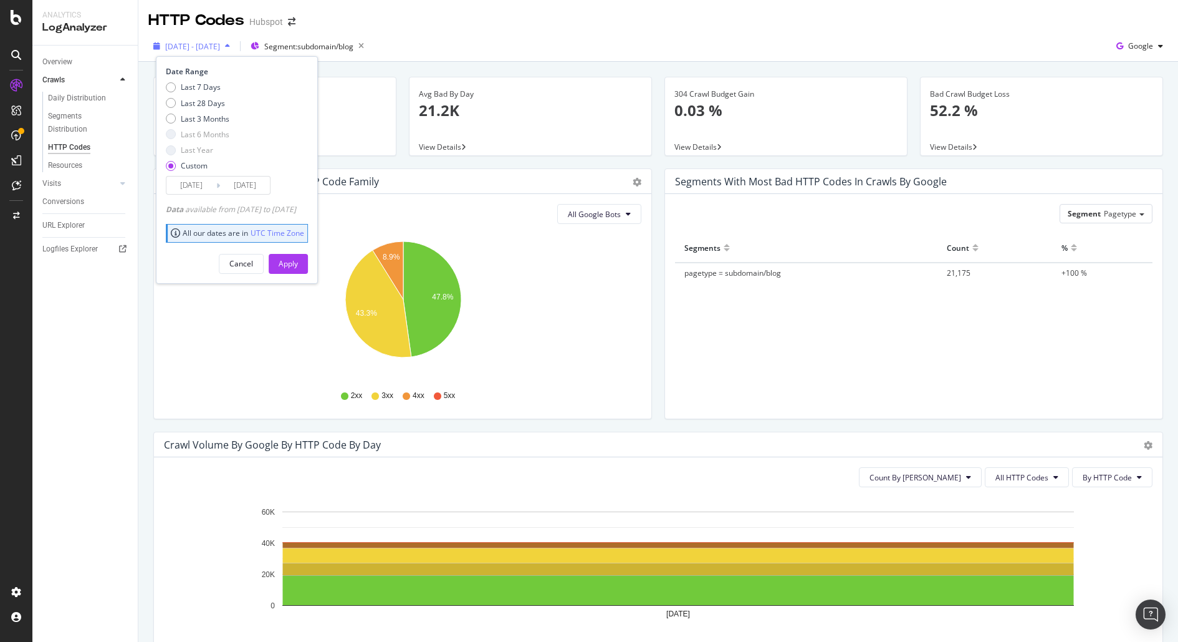
click at [235, 48] on div "button" at bounding box center [227, 45] width 15 height 7
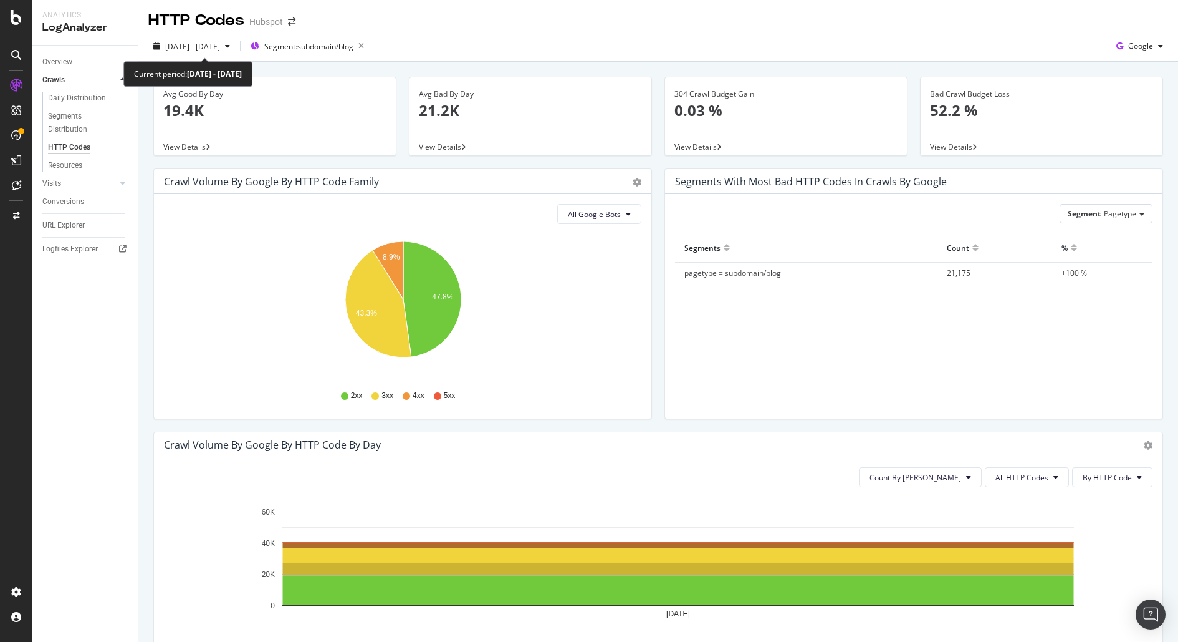
click at [235, 48] on div "button" at bounding box center [227, 45] width 15 height 7
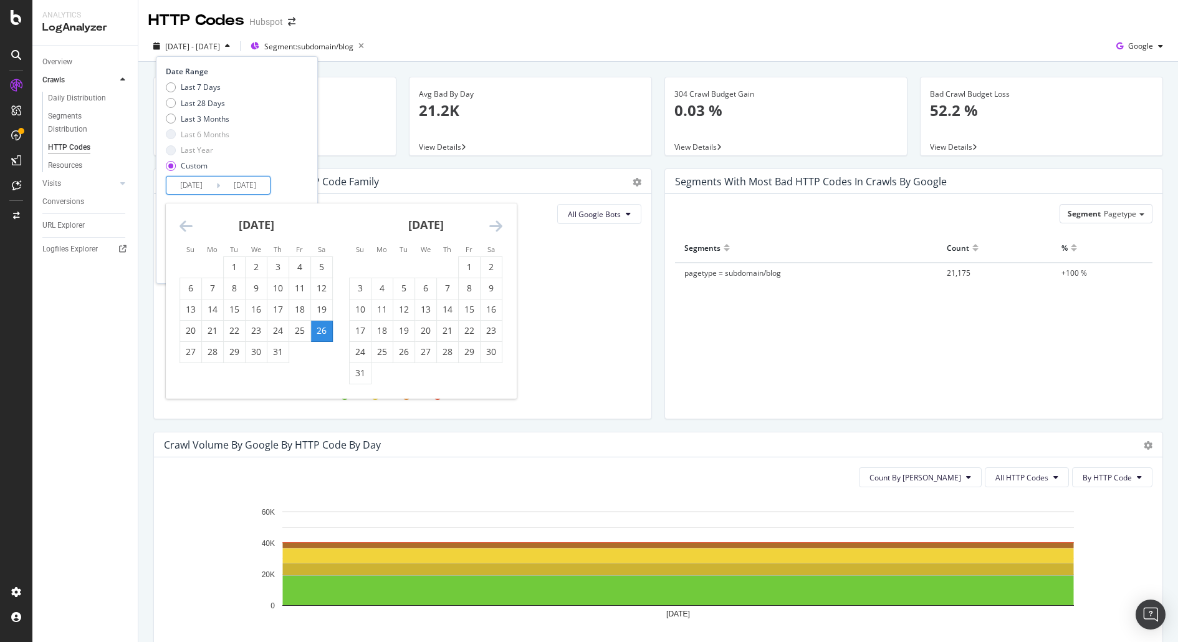
click at [228, 181] on input "[DATE]" at bounding box center [245, 184] width 50 height 17
click at [301, 333] on div "25" at bounding box center [299, 330] width 21 height 12
type input "[DATE]"
click at [308, 162] on div "Date Range Last 7 Days Last 28 Days Last 3 Months Last 6 Months Last Year Custo…" at bounding box center [237, 130] width 142 height 128
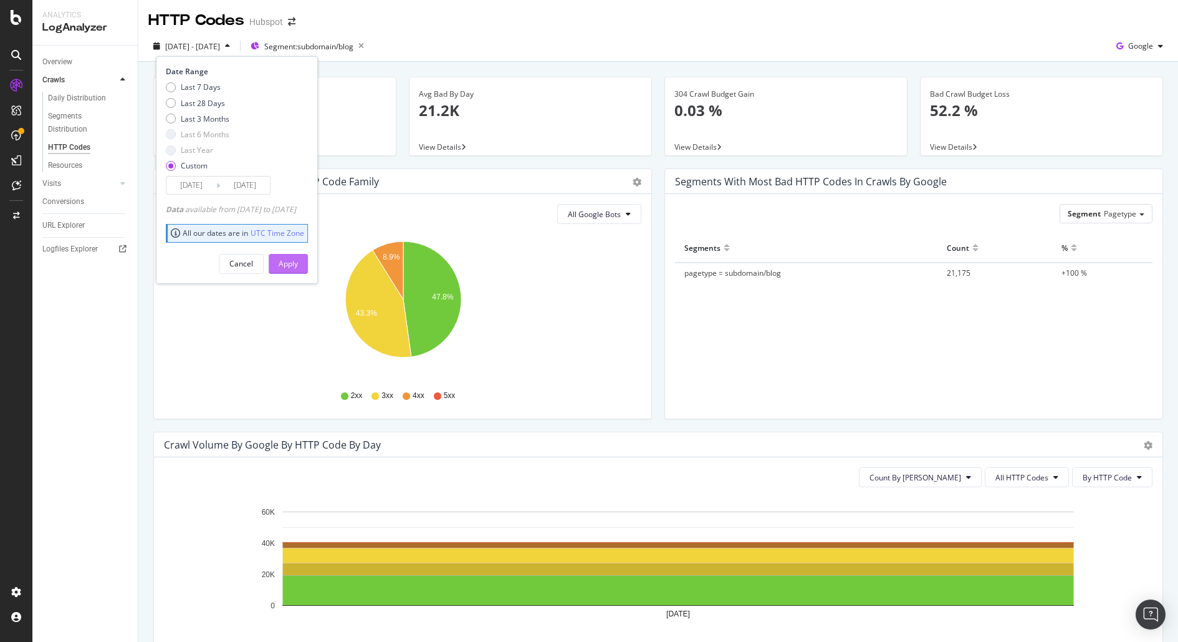
click at [298, 264] on div "Apply" at bounding box center [288, 263] width 19 height 11
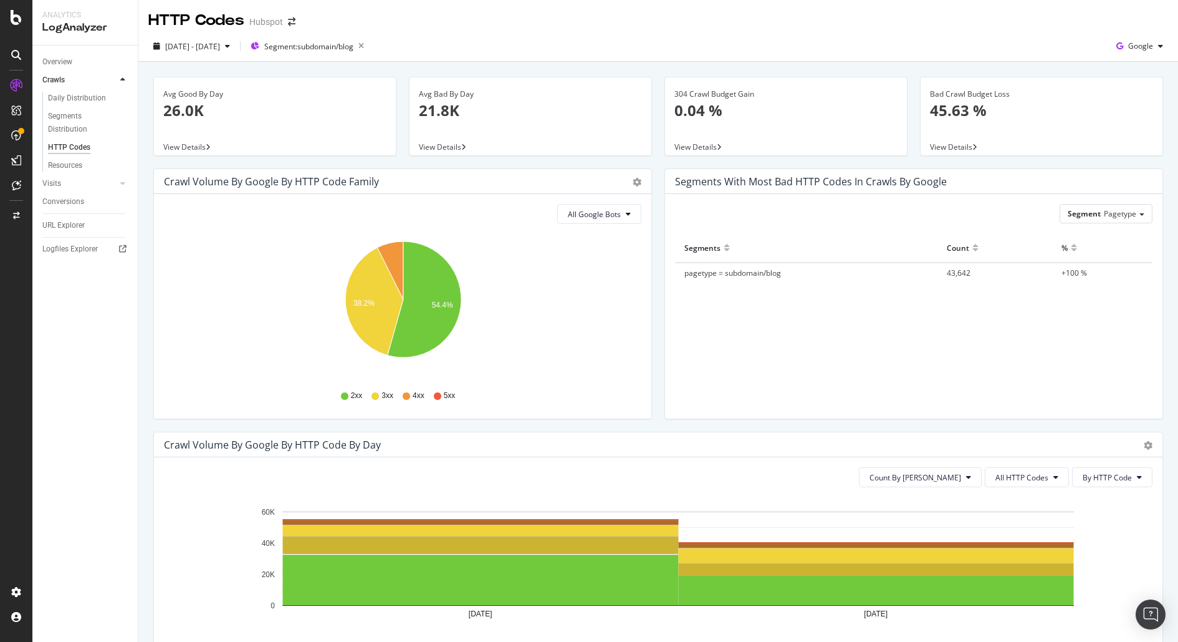
click at [455, 143] on span "View Details" at bounding box center [440, 147] width 42 height 11
click at [95, 99] on div "Daily Distribution" at bounding box center [77, 98] width 58 height 13
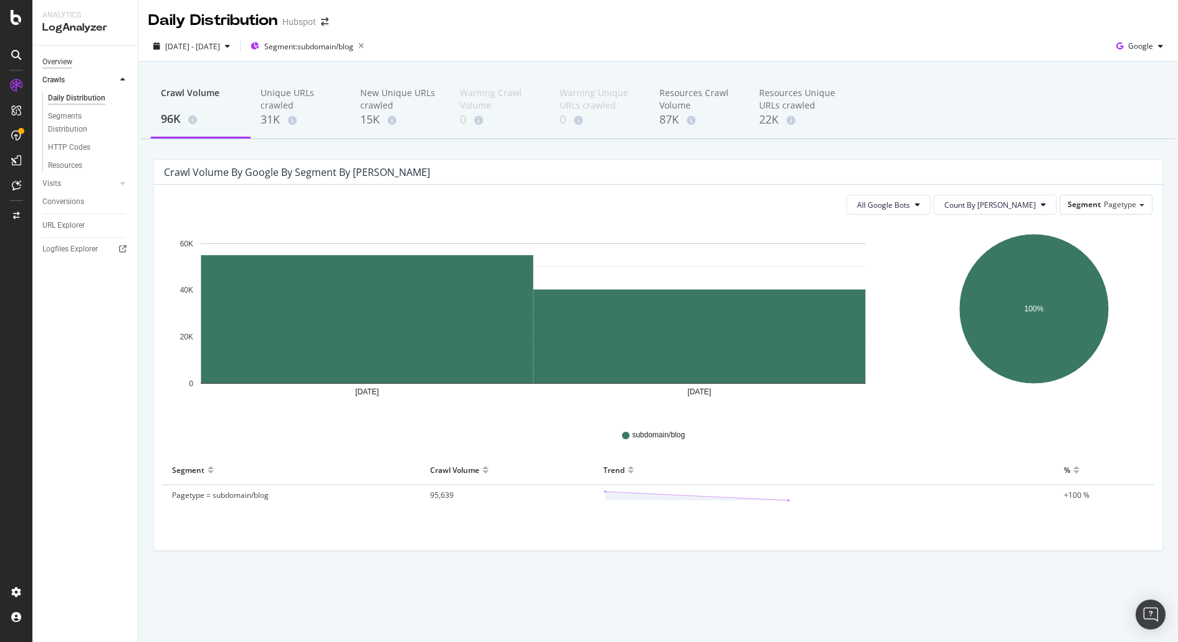
click at [67, 60] on div "Overview" at bounding box center [57, 61] width 30 height 13
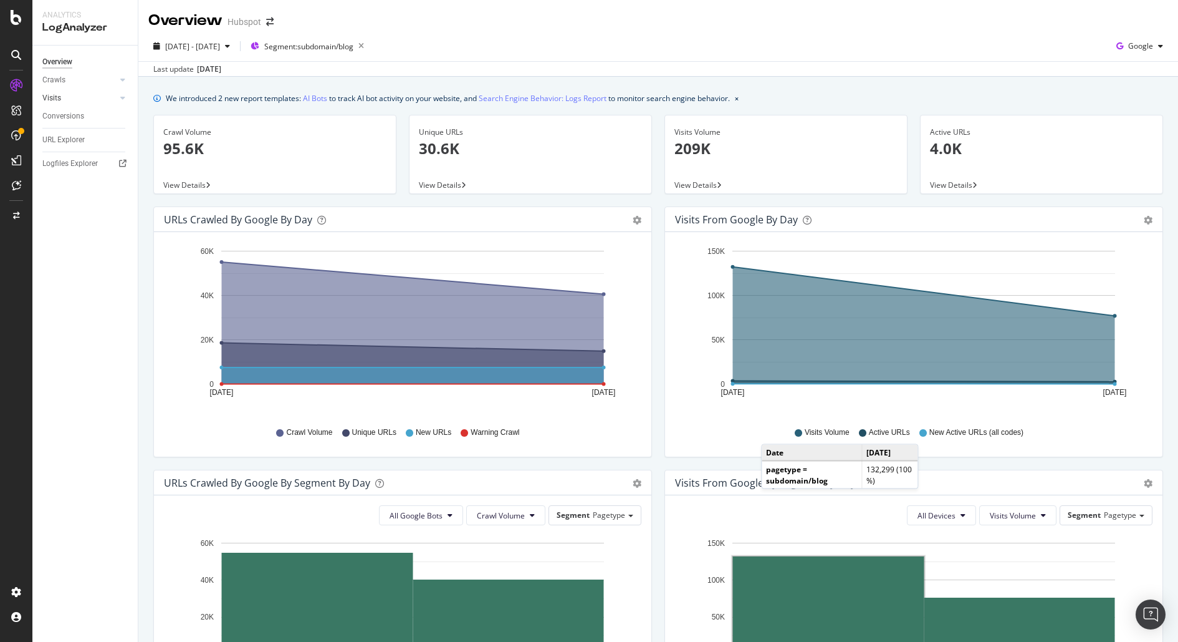
click at [70, 98] on link "Visits" at bounding box center [79, 98] width 74 height 13
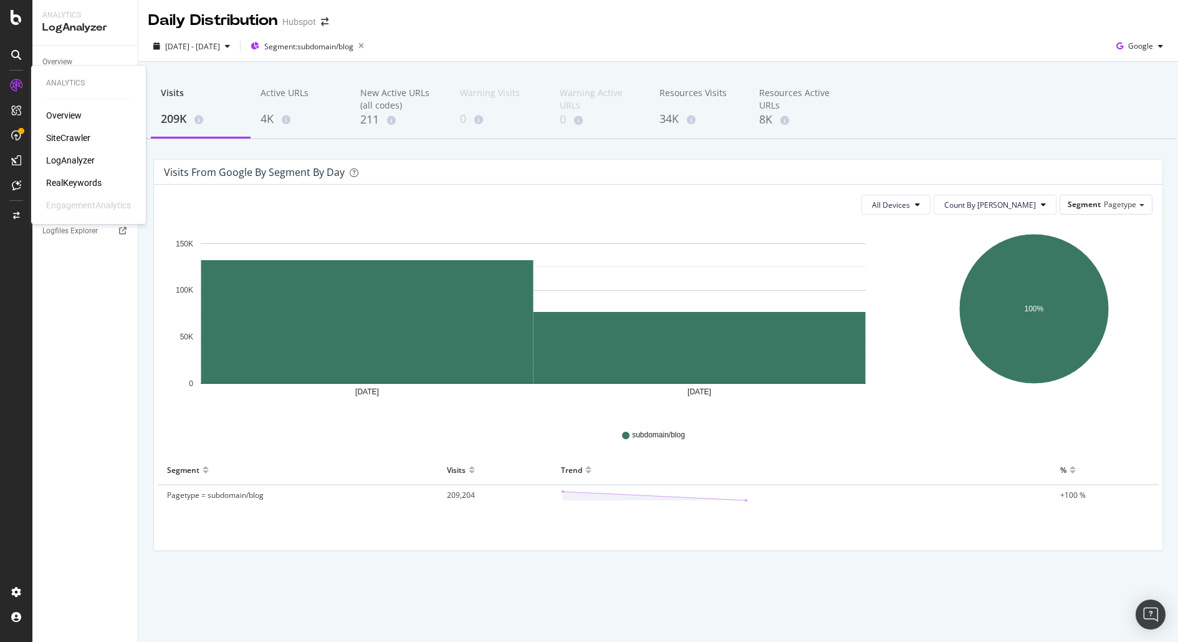
click at [88, 180] on div "RealKeywords" at bounding box center [73, 182] width 55 height 12
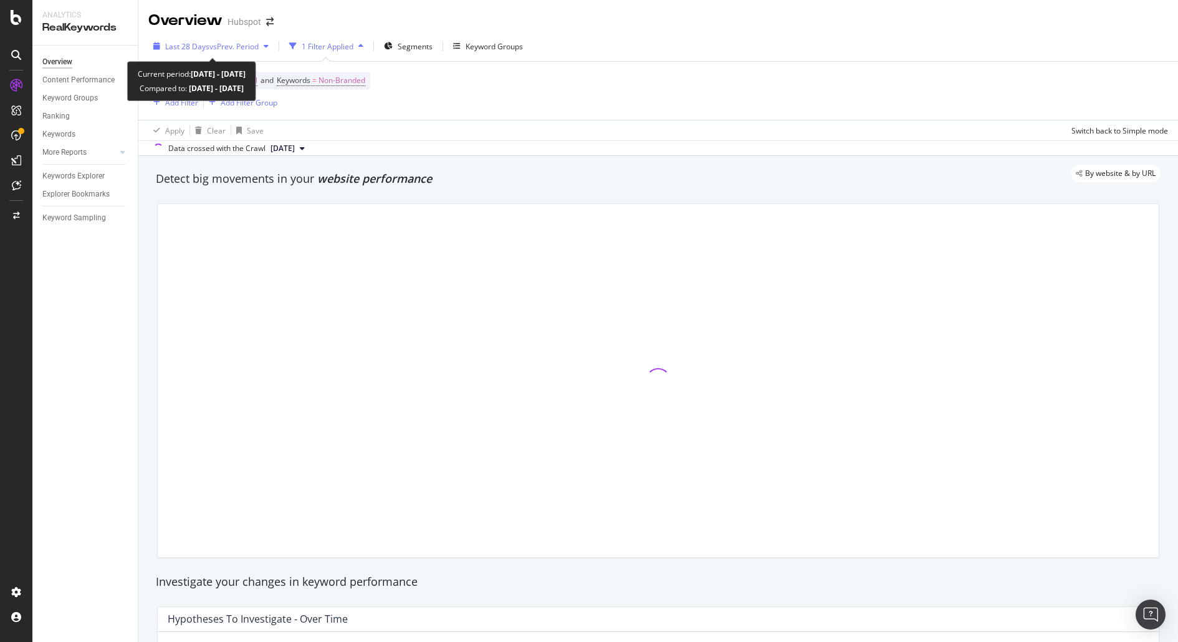
click at [226, 51] on span "vs Prev. Period" at bounding box center [233, 46] width 49 height 11
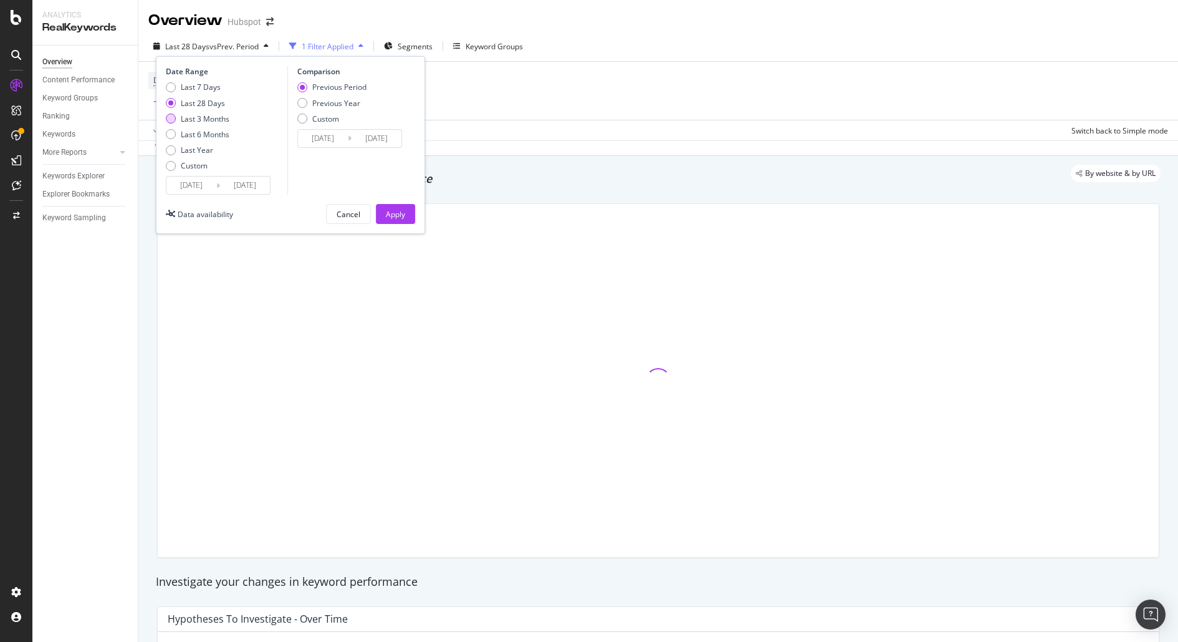
click at [210, 120] on div "Last 3 Months" at bounding box center [205, 118] width 49 height 11
type input "[DATE]"
click at [385, 208] on button "Apply" at bounding box center [395, 214] width 39 height 20
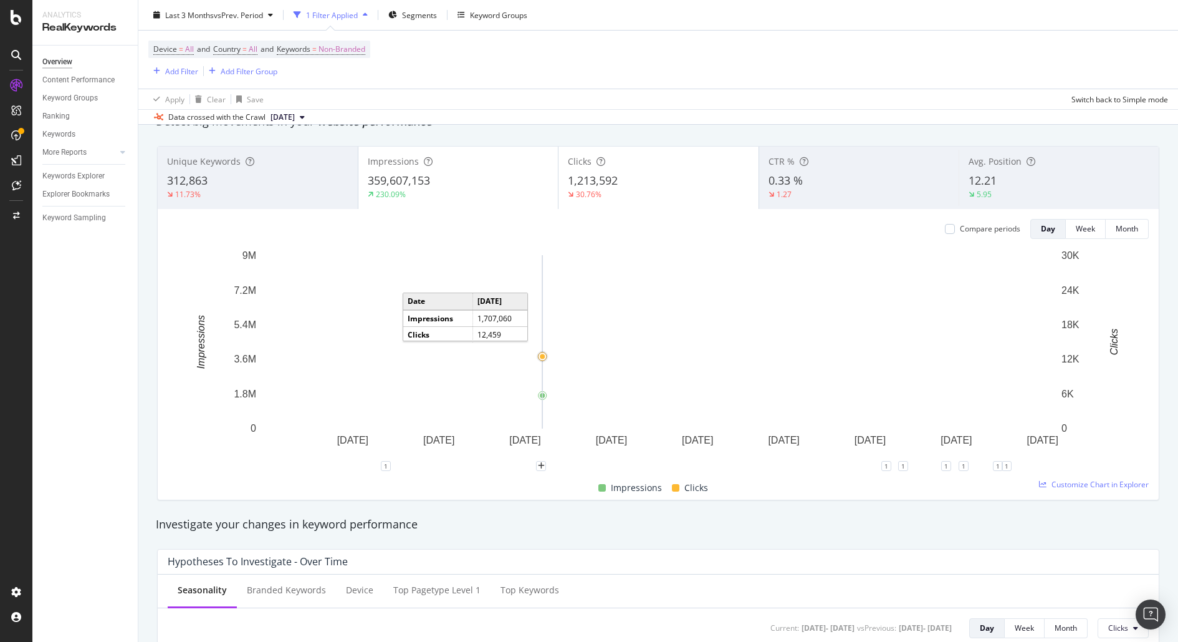
scroll to position [57, 0]
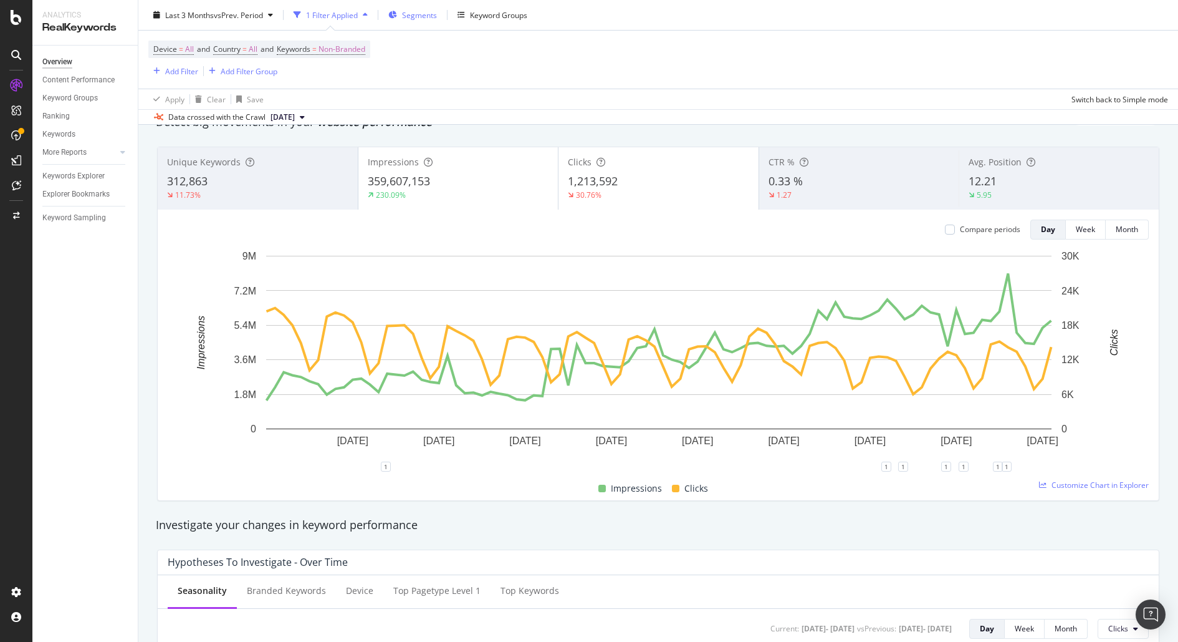
click at [420, 19] on span "Segments" at bounding box center [419, 14] width 35 height 11
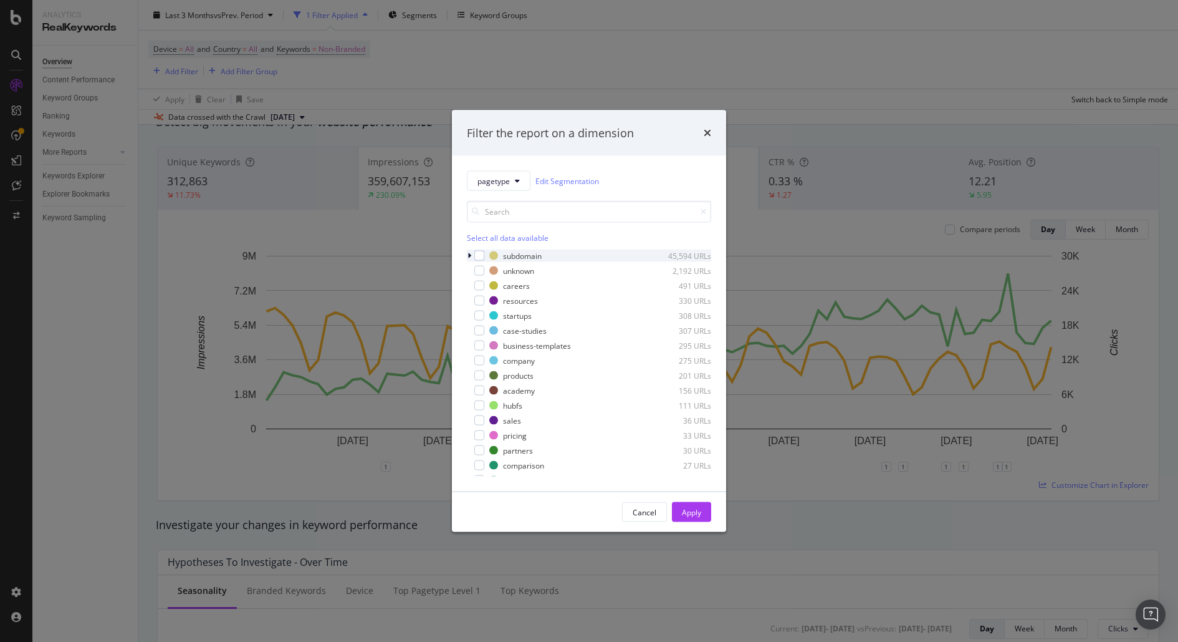
click at [471, 255] on icon "modal" at bounding box center [470, 255] width 4 height 7
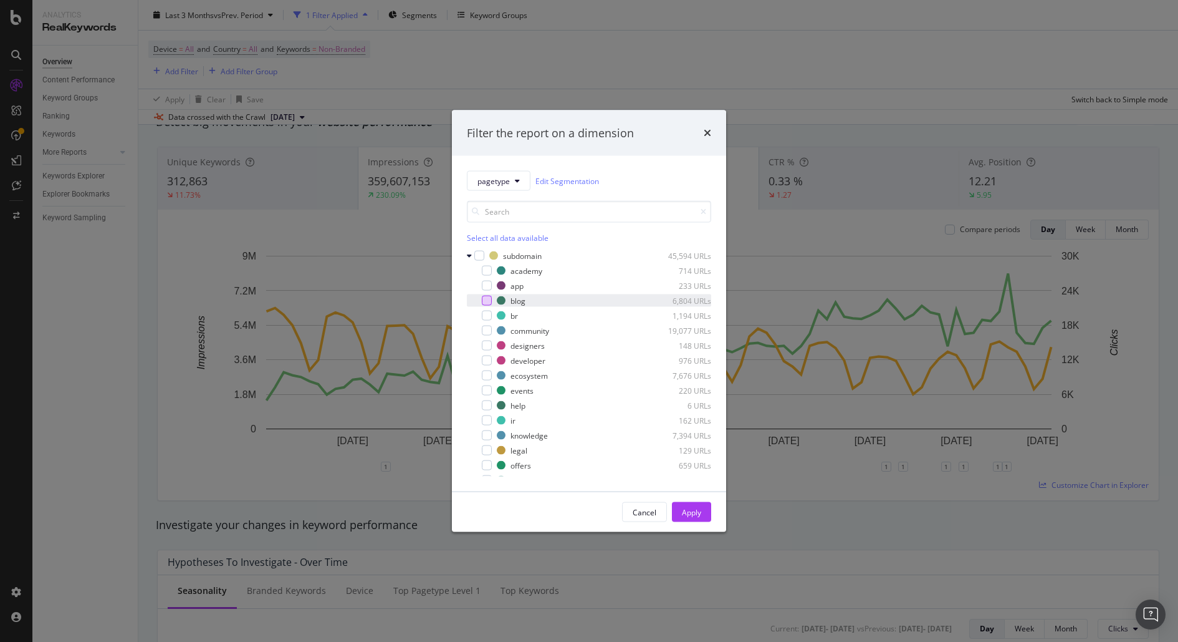
drag, startPoint x: 489, startPoint y: 299, endPoint x: 494, endPoint y: 306, distance: 8.4
click at [489, 299] on div "modal" at bounding box center [487, 301] width 10 height 10
click at [695, 514] on div "Apply" at bounding box center [691, 511] width 19 height 11
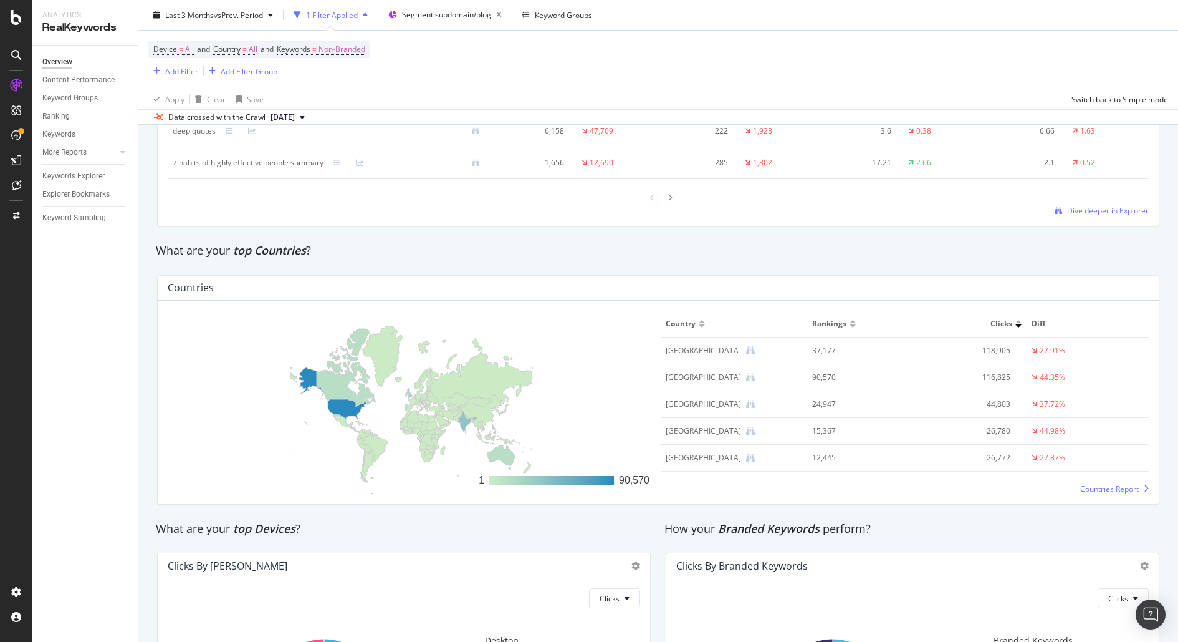
scroll to position [1706, 0]
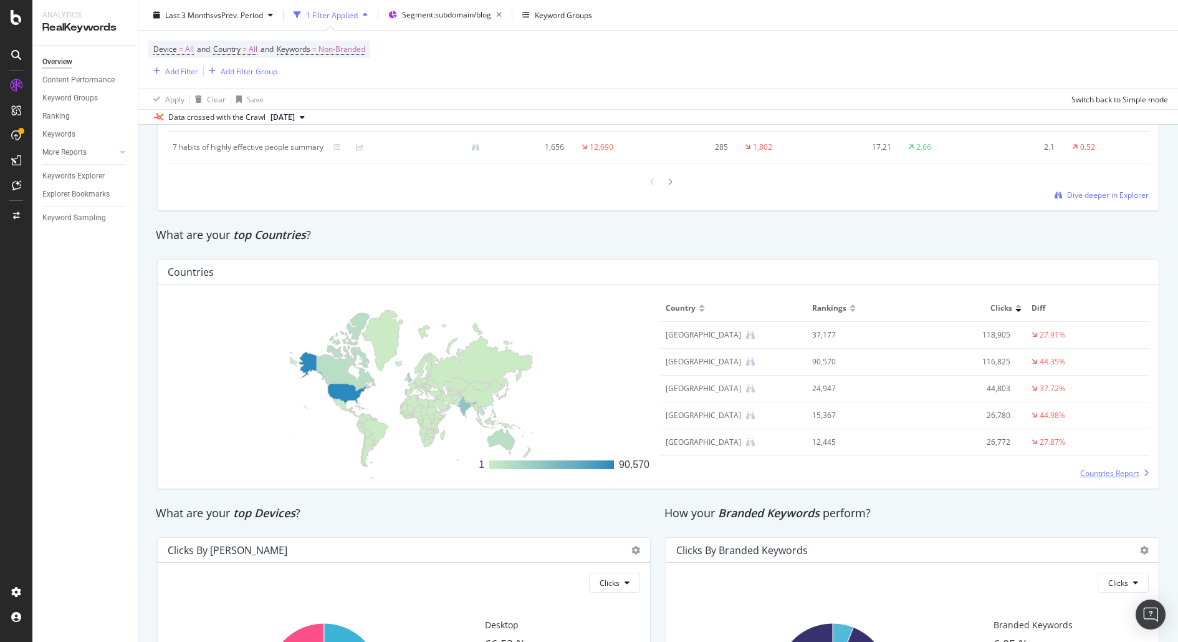
click at [1124, 468] on span "Countries Report" at bounding box center [1110, 473] width 59 height 11
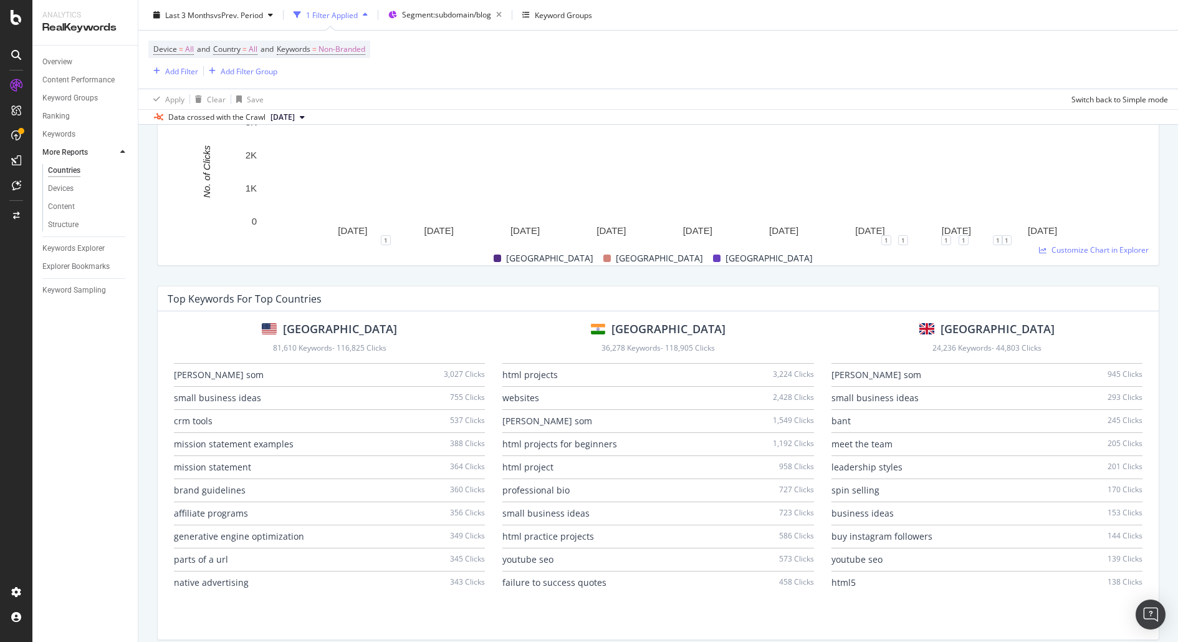
scroll to position [1227, 0]
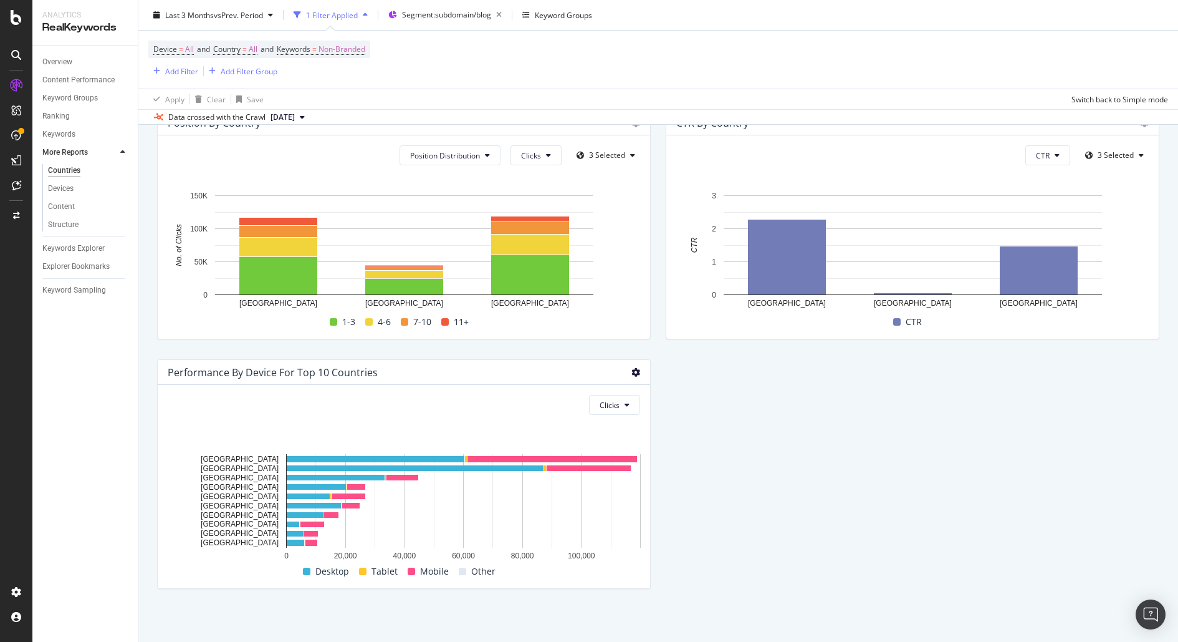
click at [640, 368] on icon at bounding box center [636, 372] width 9 height 9
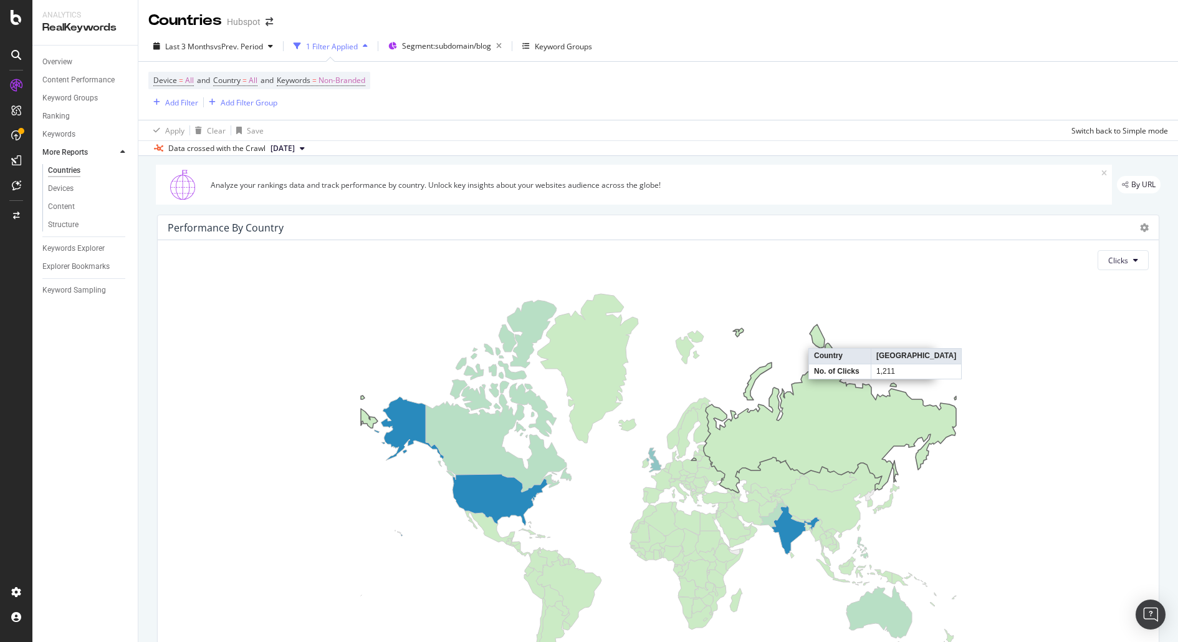
scroll to position [506, 0]
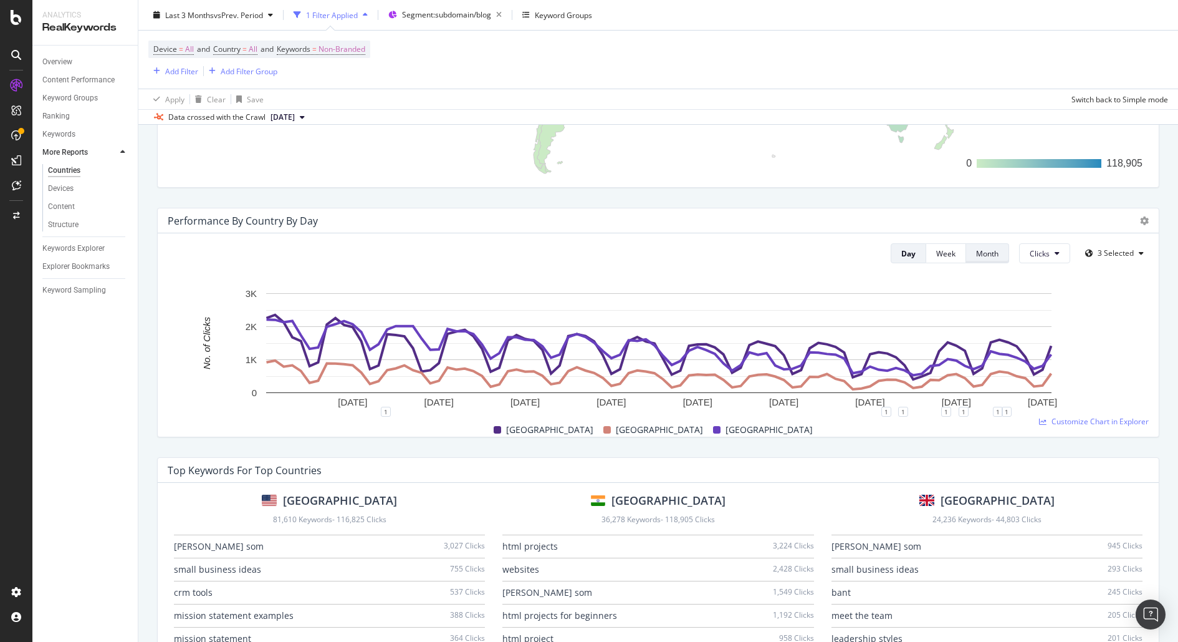
click at [996, 255] on div "Month" at bounding box center [987, 253] width 22 height 11
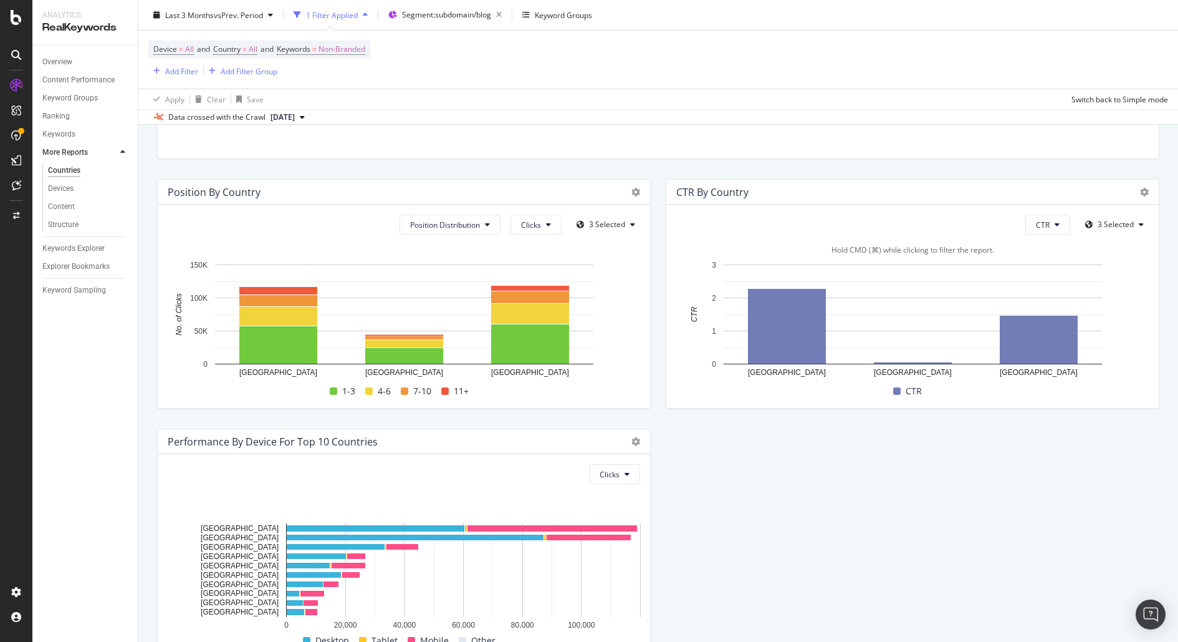
scroll to position [1227, 0]
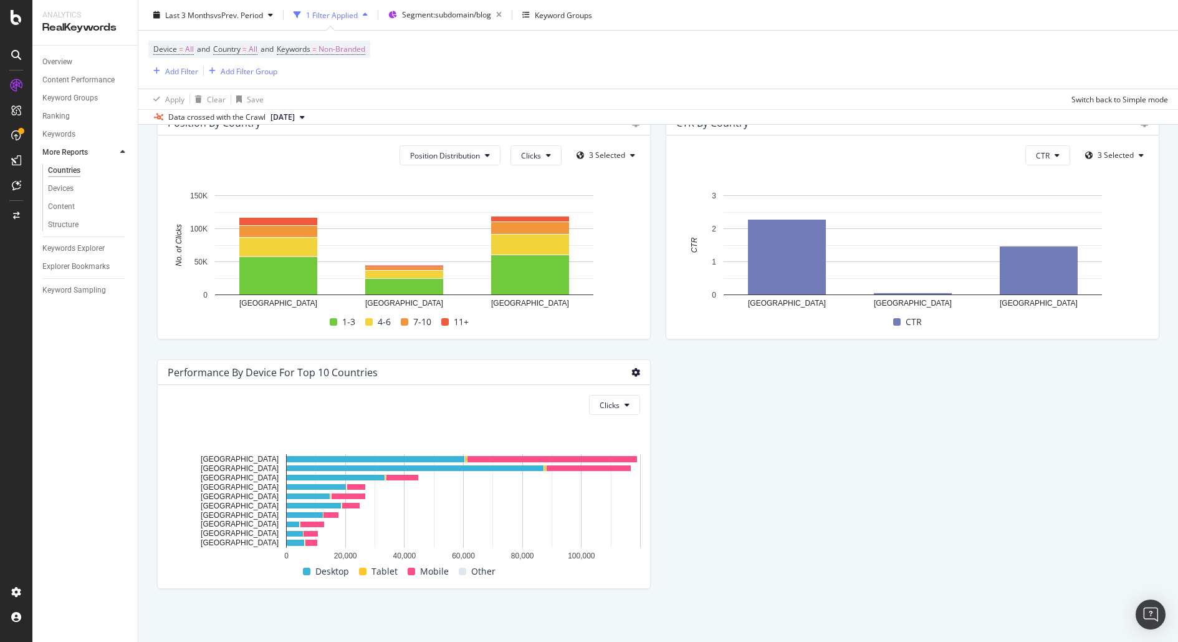
click at [637, 370] on icon at bounding box center [636, 372] width 9 height 9
click at [683, 456] on span "Export as CSV" at bounding box center [696, 460] width 69 height 11
click at [637, 372] on icon at bounding box center [636, 372] width 9 height 9
click at [703, 439] on span "Table" at bounding box center [696, 436] width 69 height 11
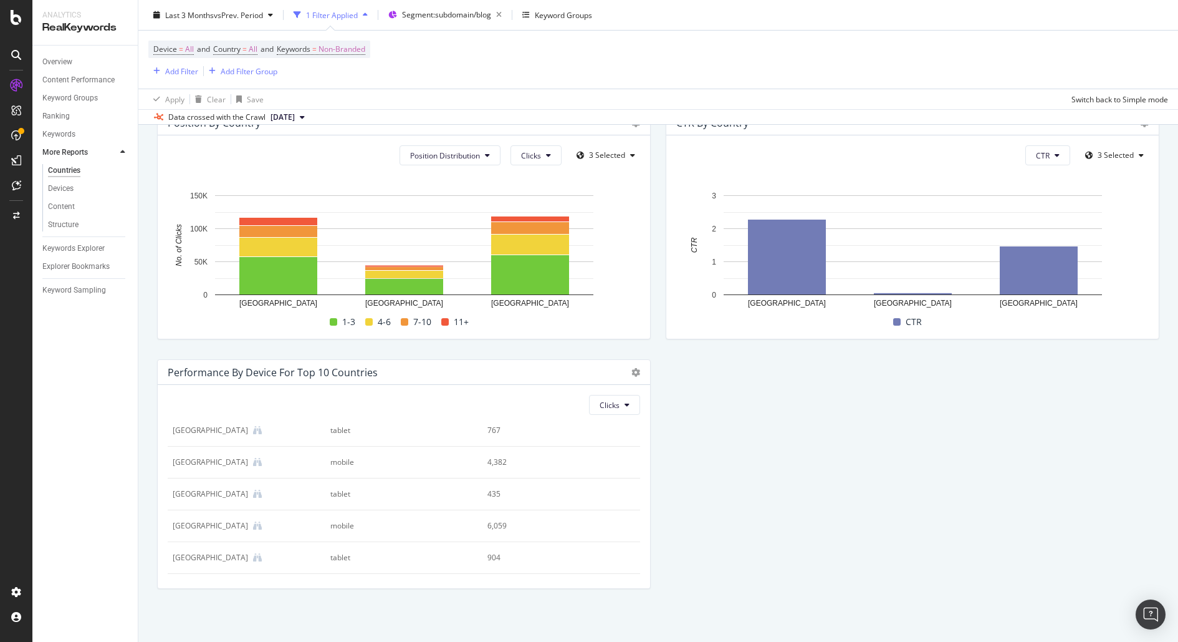
scroll to position [824, 0]
click at [629, 369] on div at bounding box center [632, 372] width 15 height 12
click at [637, 370] on icon at bounding box center [636, 372] width 9 height 9
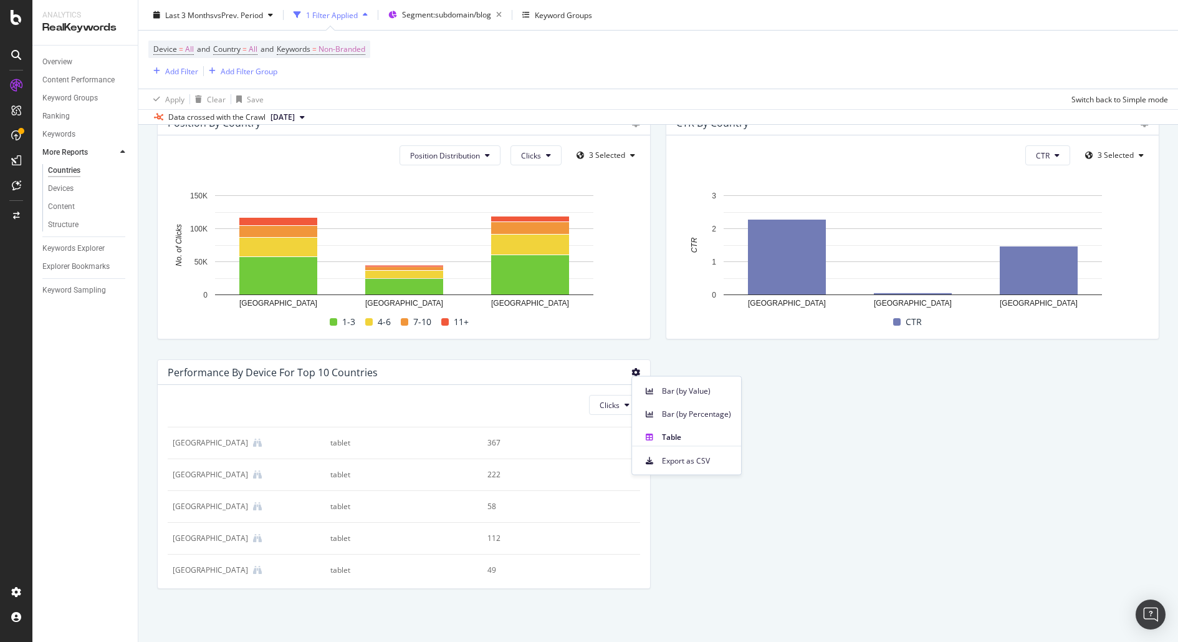
click at [637, 370] on icon at bounding box center [636, 372] width 9 height 9
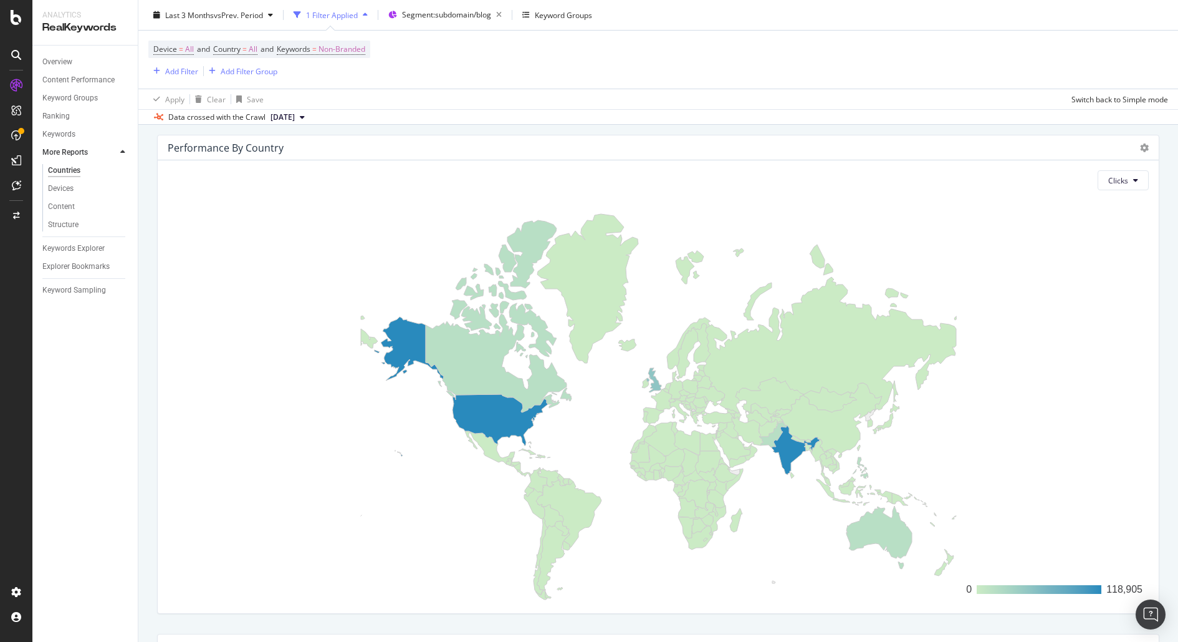
scroll to position [97, 0]
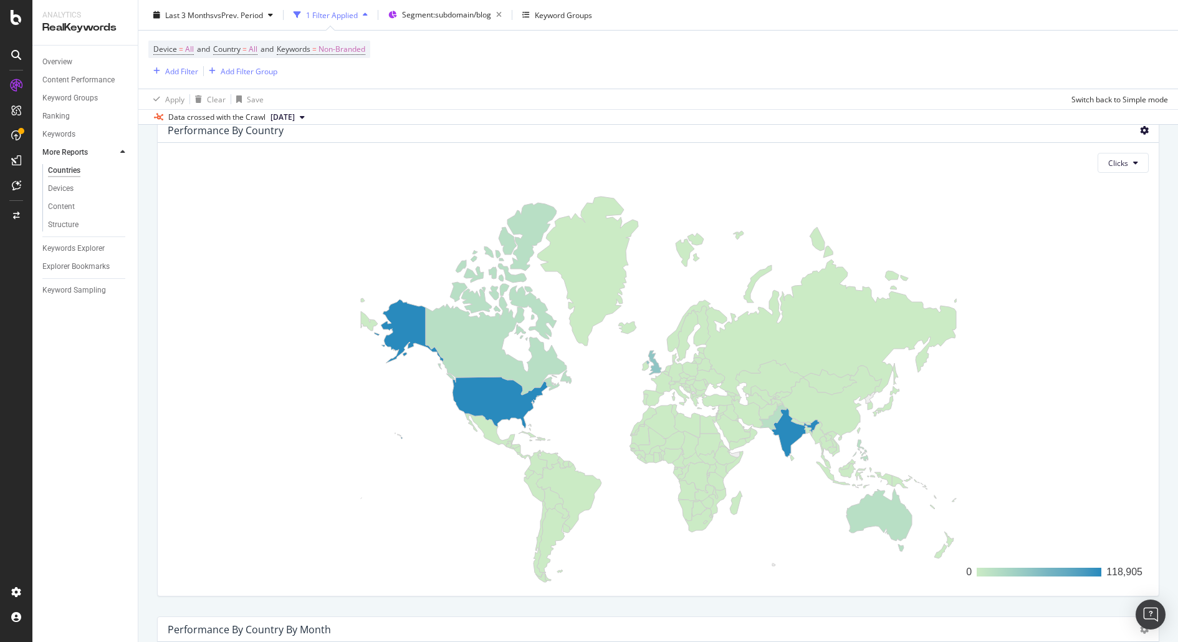
click at [1143, 130] on icon at bounding box center [1144, 130] width 9 height 9
click at [1097, 148] on span "Export as CSV" at bounding box center [1100, 152] width 57 height 11
